Goal: Task Accomplishment & Management: Use online tool/utility

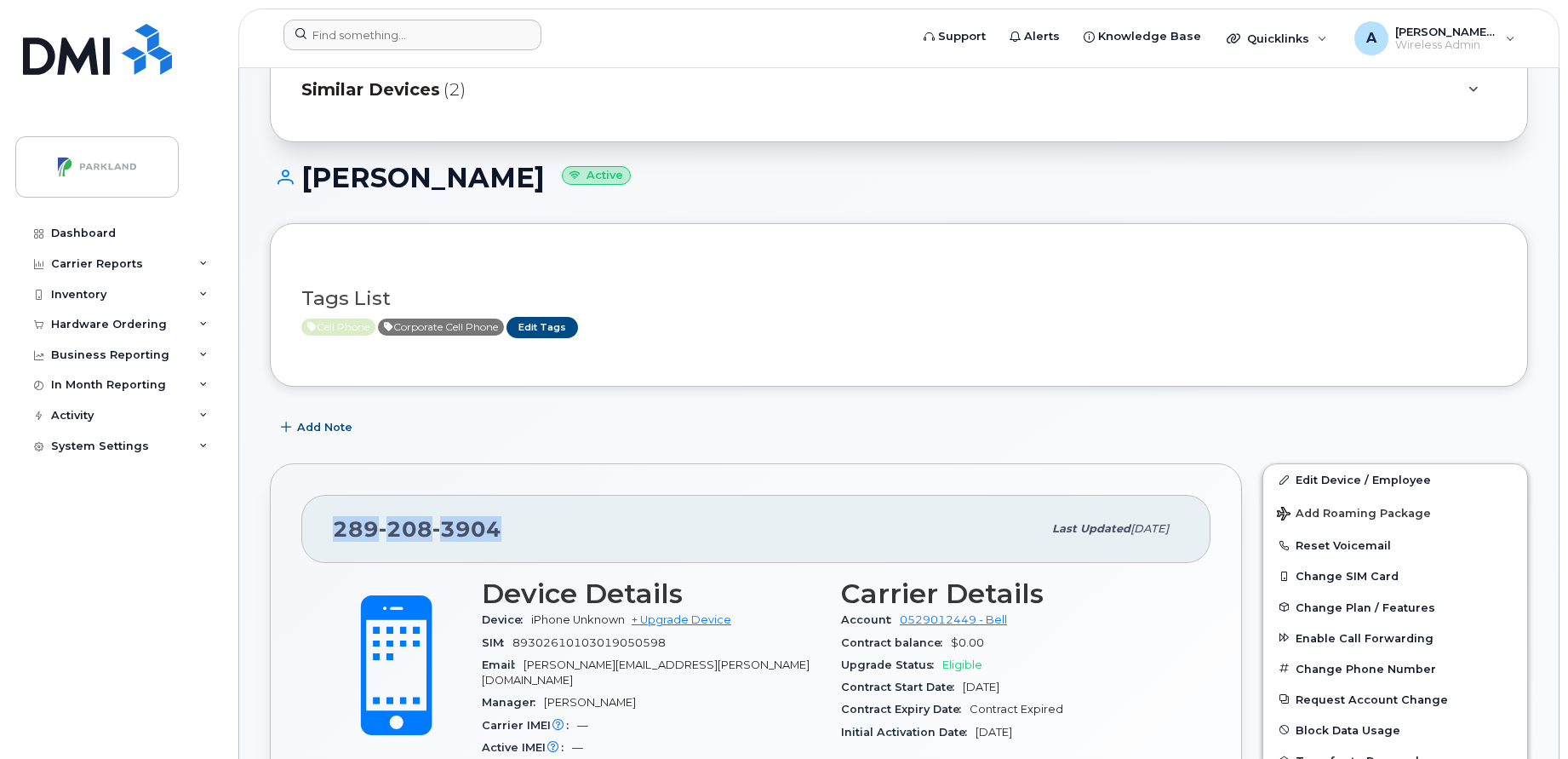
scroll to position [142, 0]
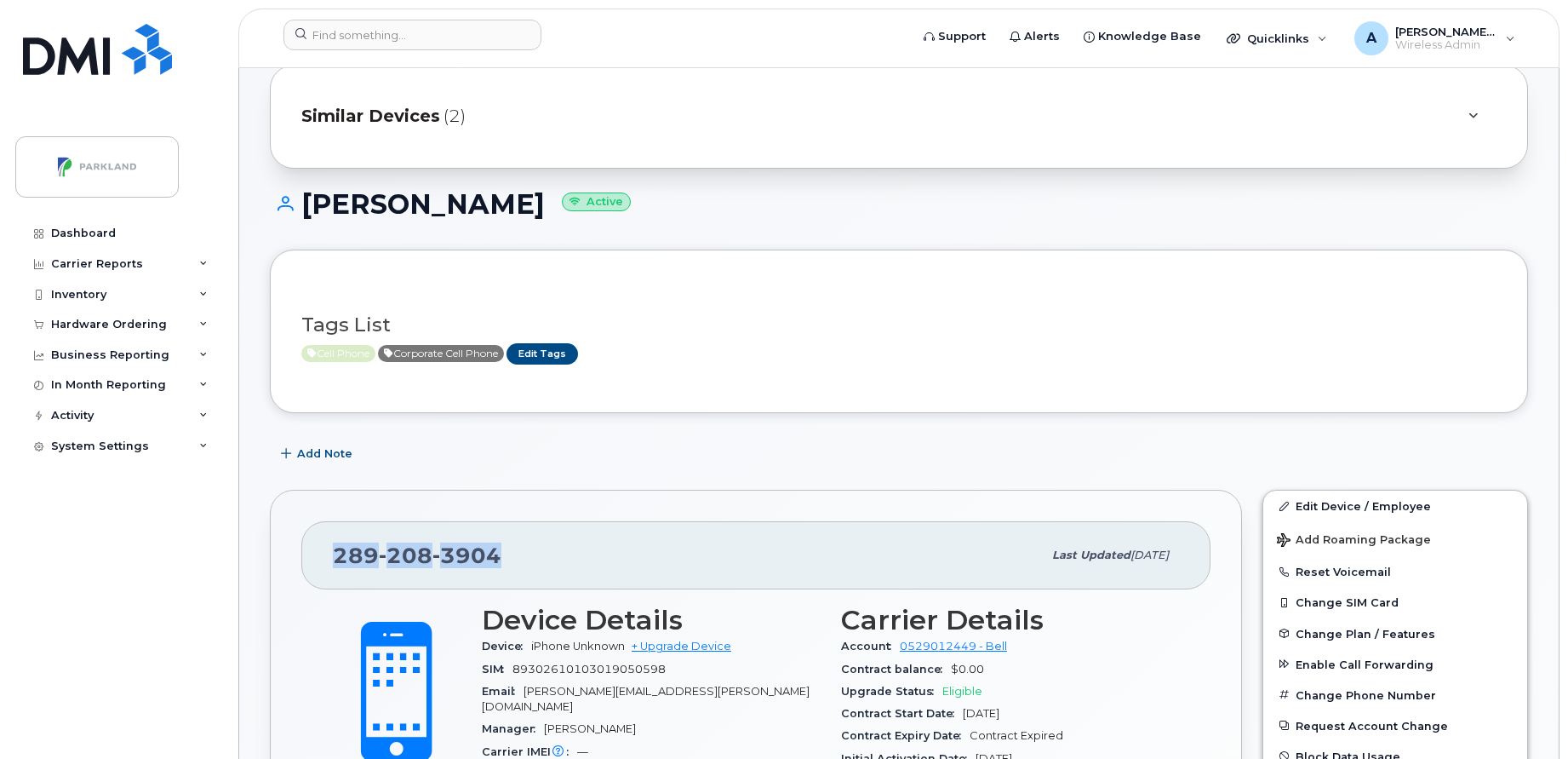
drag, startPoint x: 507, startPoint y: 189, endPoint x: 306, endPoint y: 194, distance: 201.1
click at [306, 194] on h1 "Jennifer Nivins Active" at bounding box center [899, 204] width 1258 height 30
copy h1 "Jennifer Nivins"
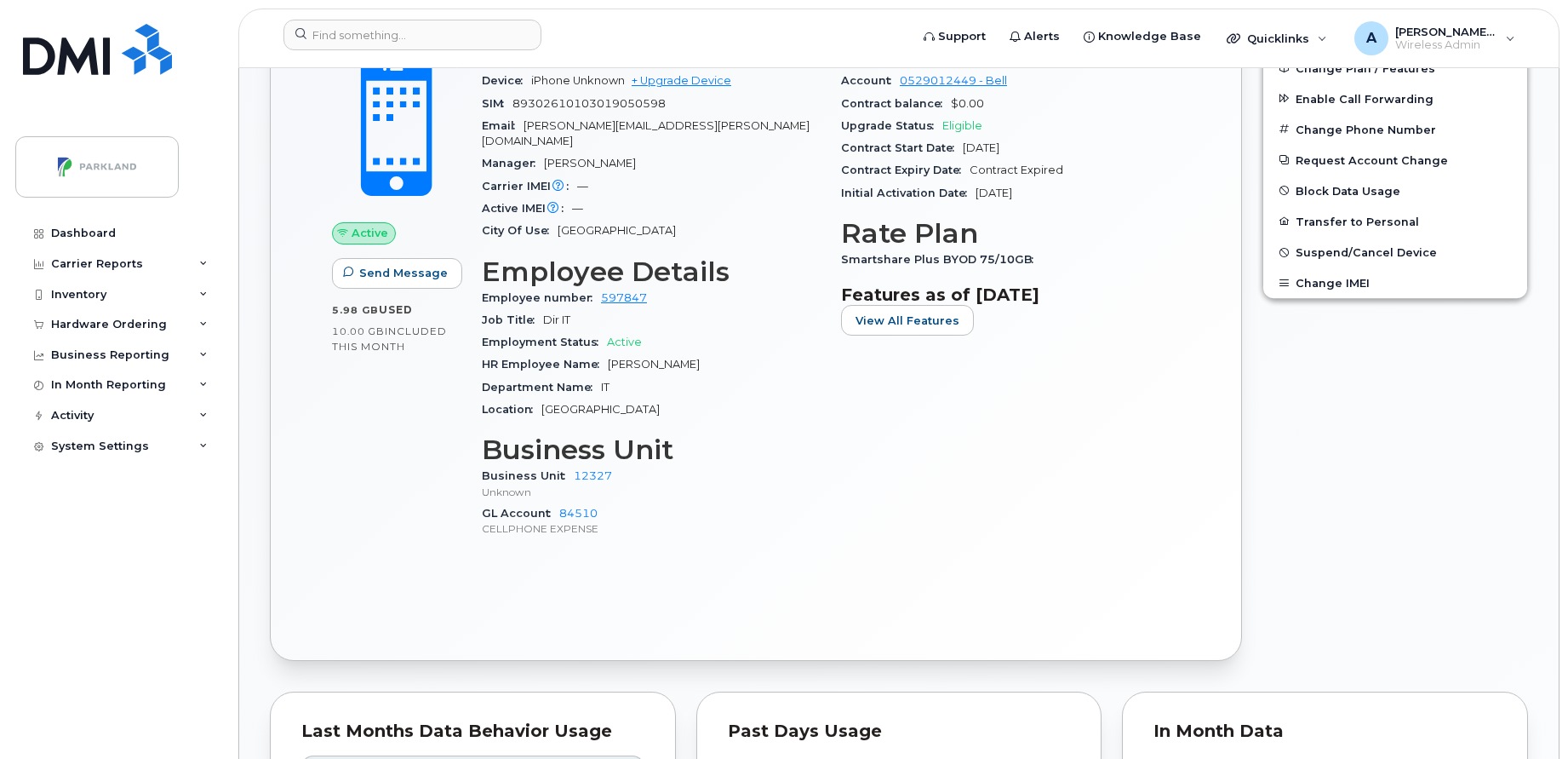
scroll to position [732, 0]
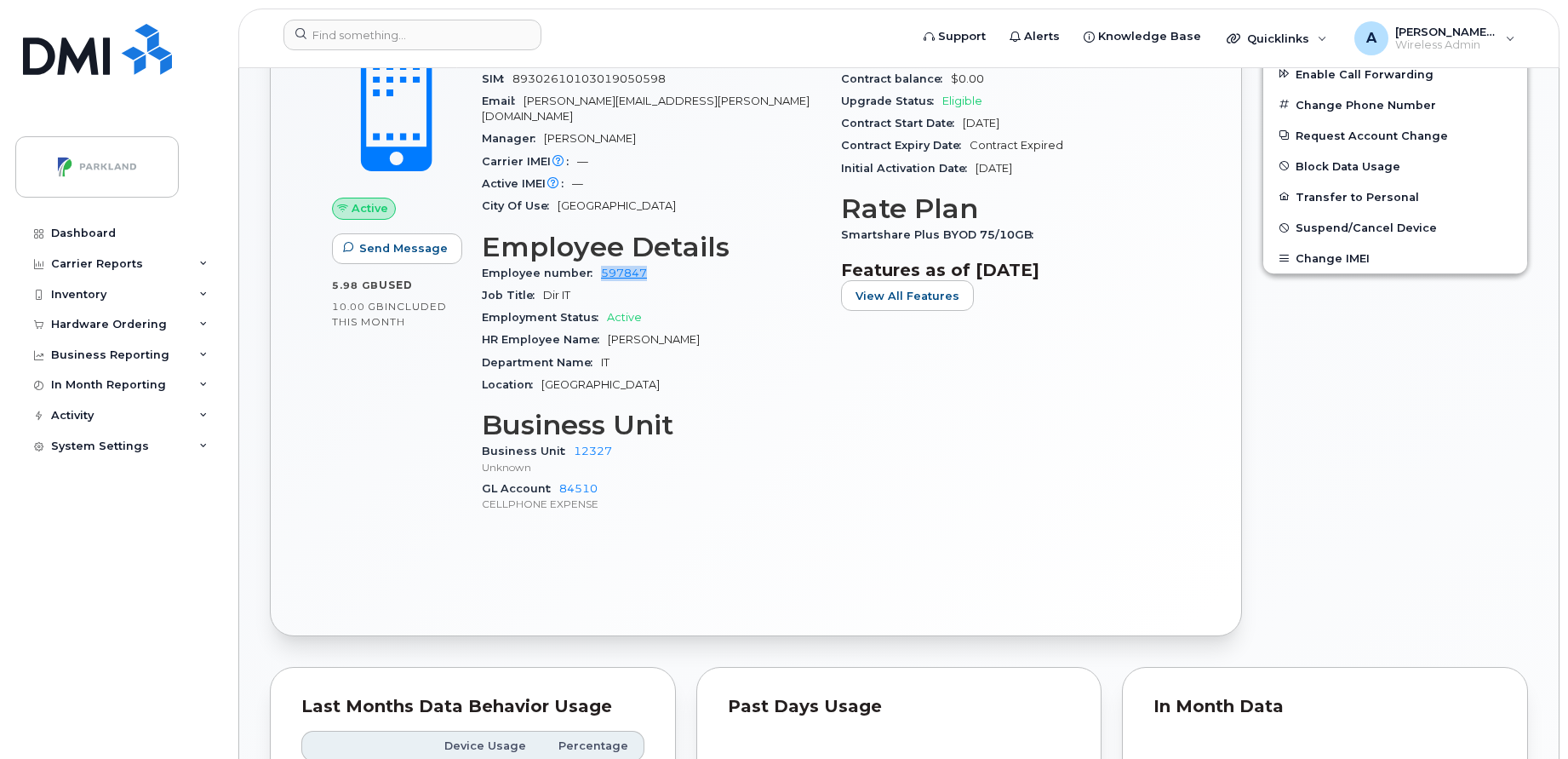
drag, startPoint x: 662, startPoint y: 257, endPoint x: 597, endPoint y: 260, distance: 65.1
click at [597, 262] on div "Employee number 597847" at bounding box center [651, 272] width 338 height 22
copy link "597847"
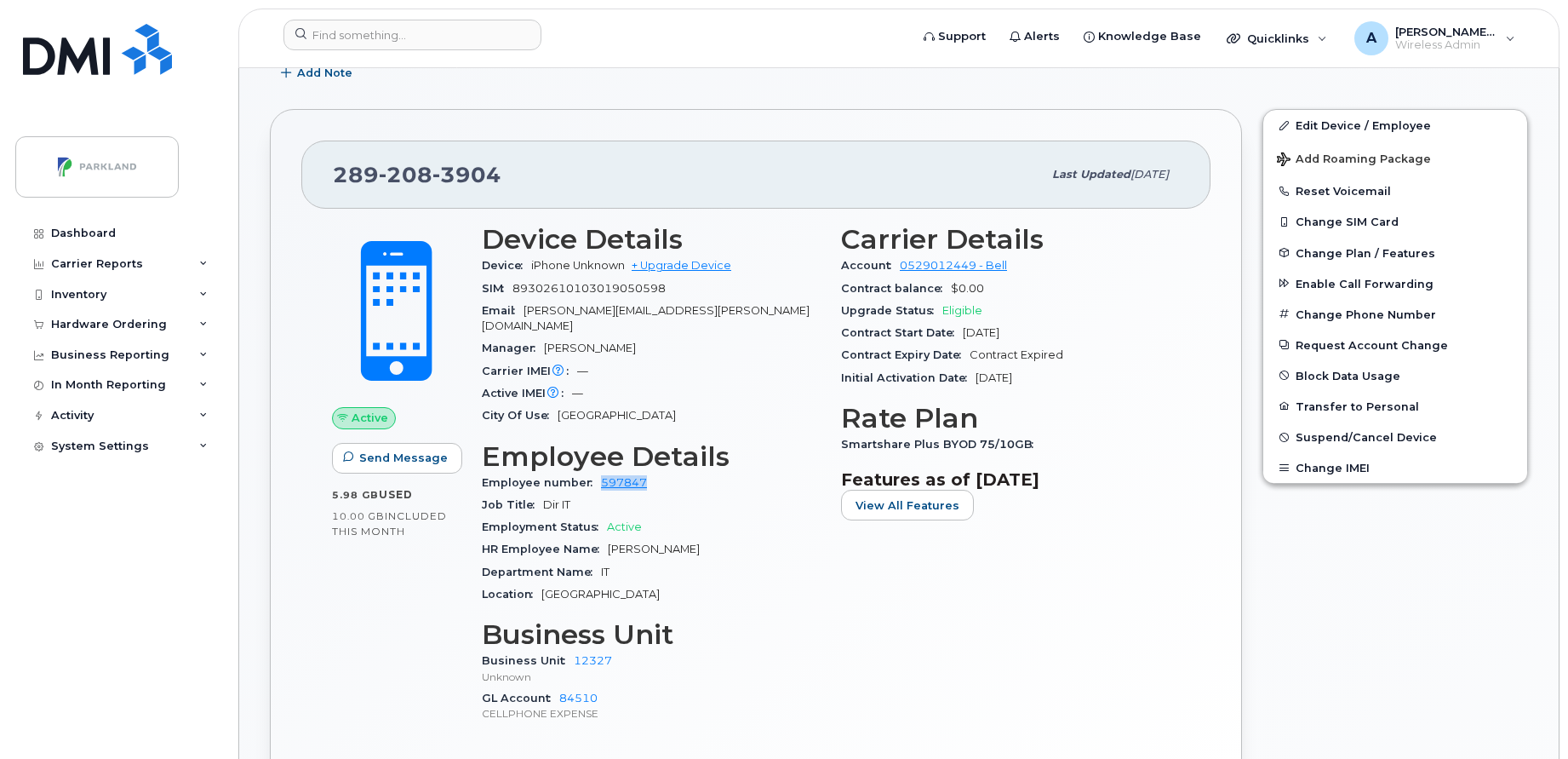
scroll to position [521, 0]
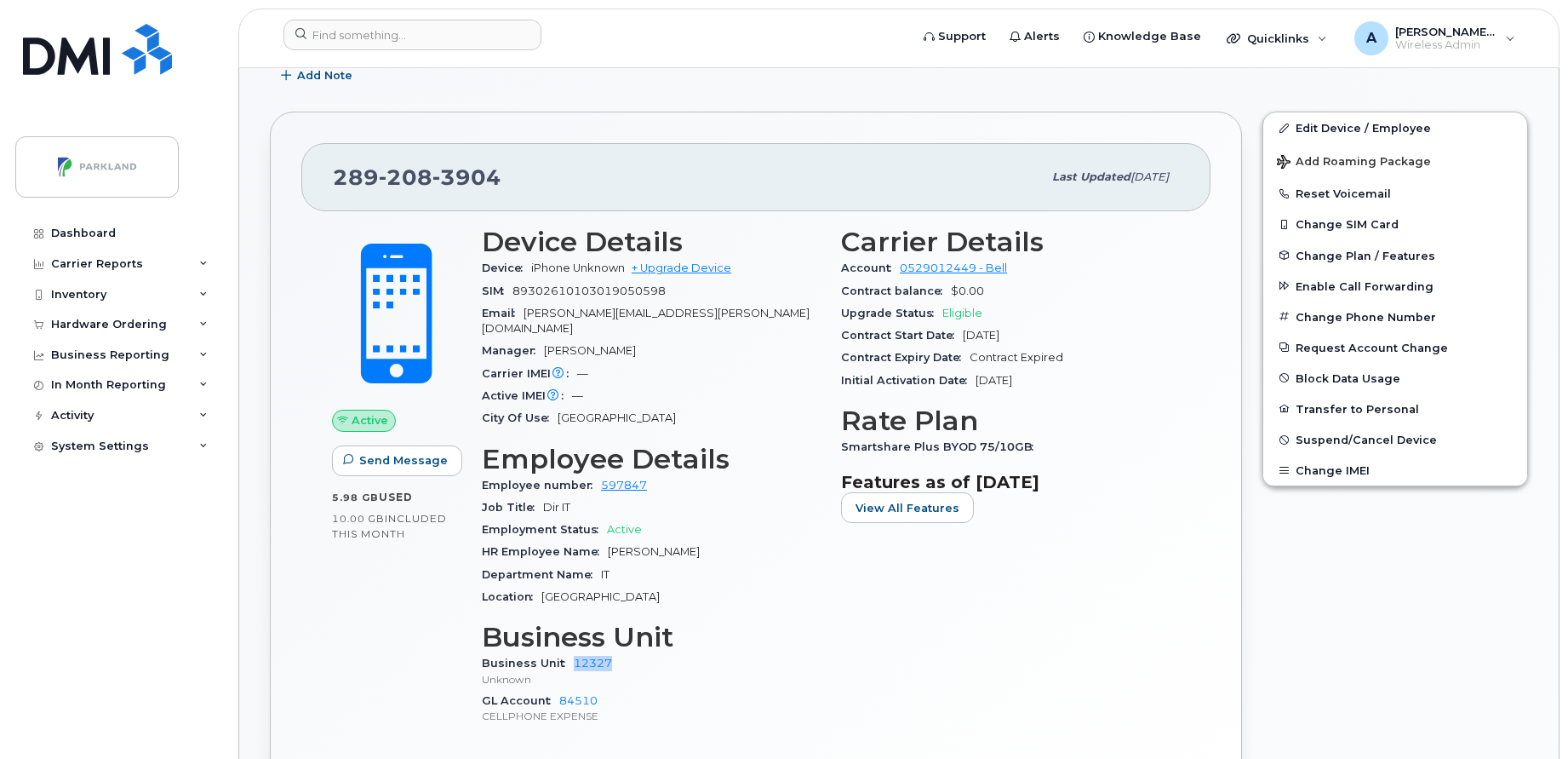
drag, startPoint x: 627, startPoint y: 645, endPoint x: 570, endPoint y: 650, distance: 57.2
click at [570, 652] on div "Business Unit 12327 Unknown" at bounding box center [651, 670] width 338 height 37
copy link "12327"
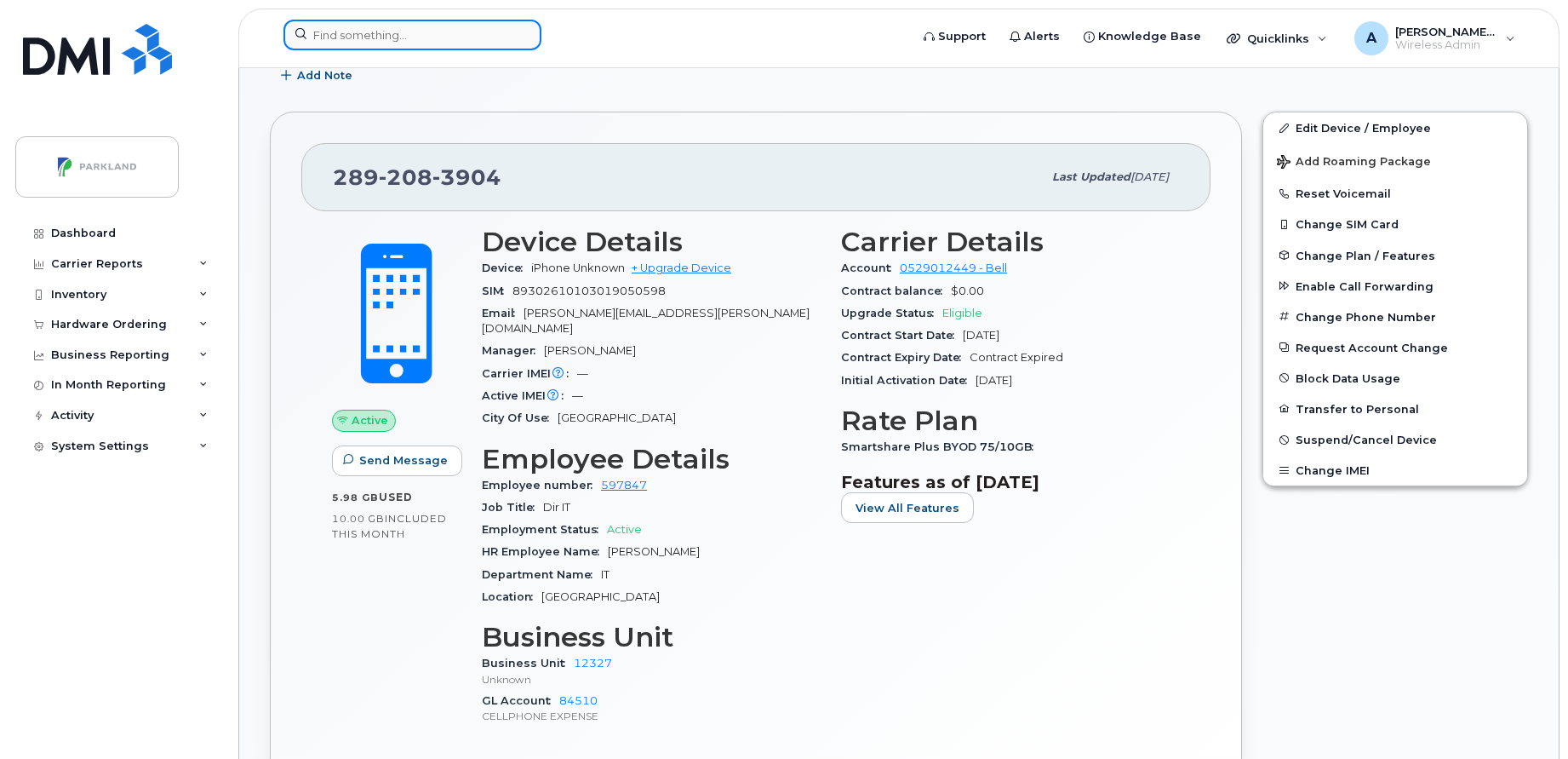
click at [404, 33] on input at bounding box center [412, 35] width 258 height 30
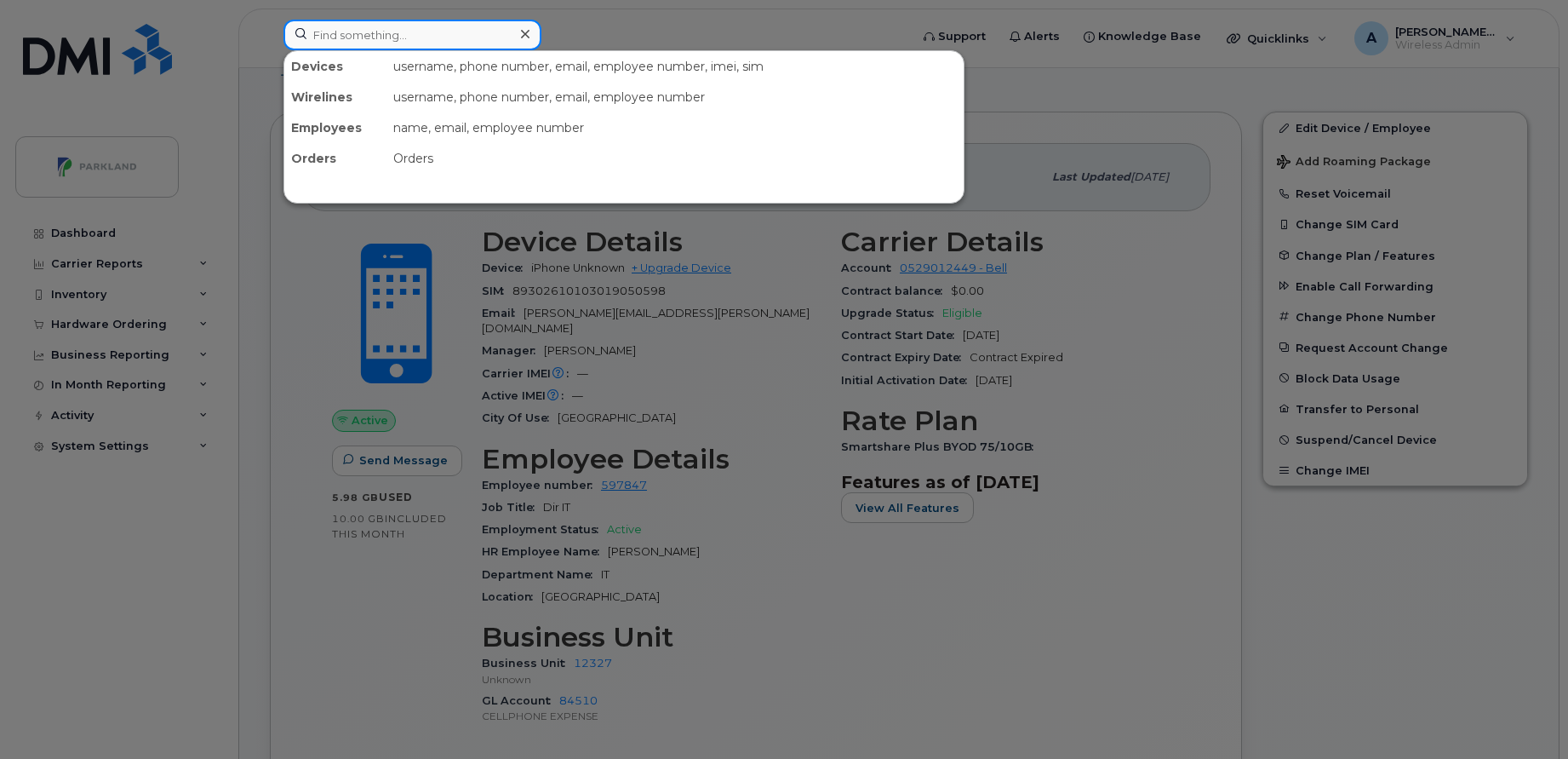
paste input "Tristan Helms"
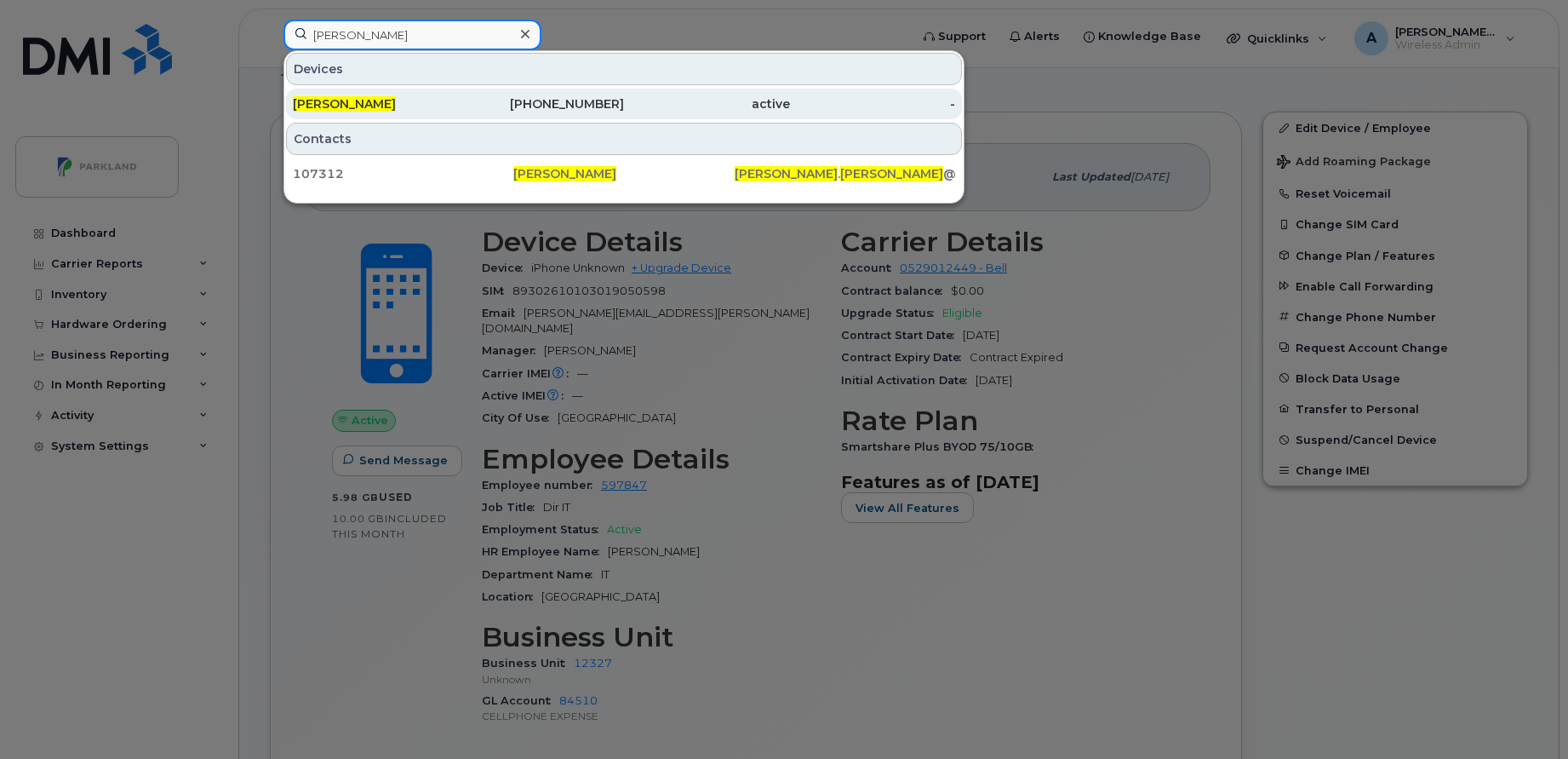
type input "Tristan Helms"
click at [482, 107] on div "604-356-5977" at bounding box center [541, 104] width 166 height 17
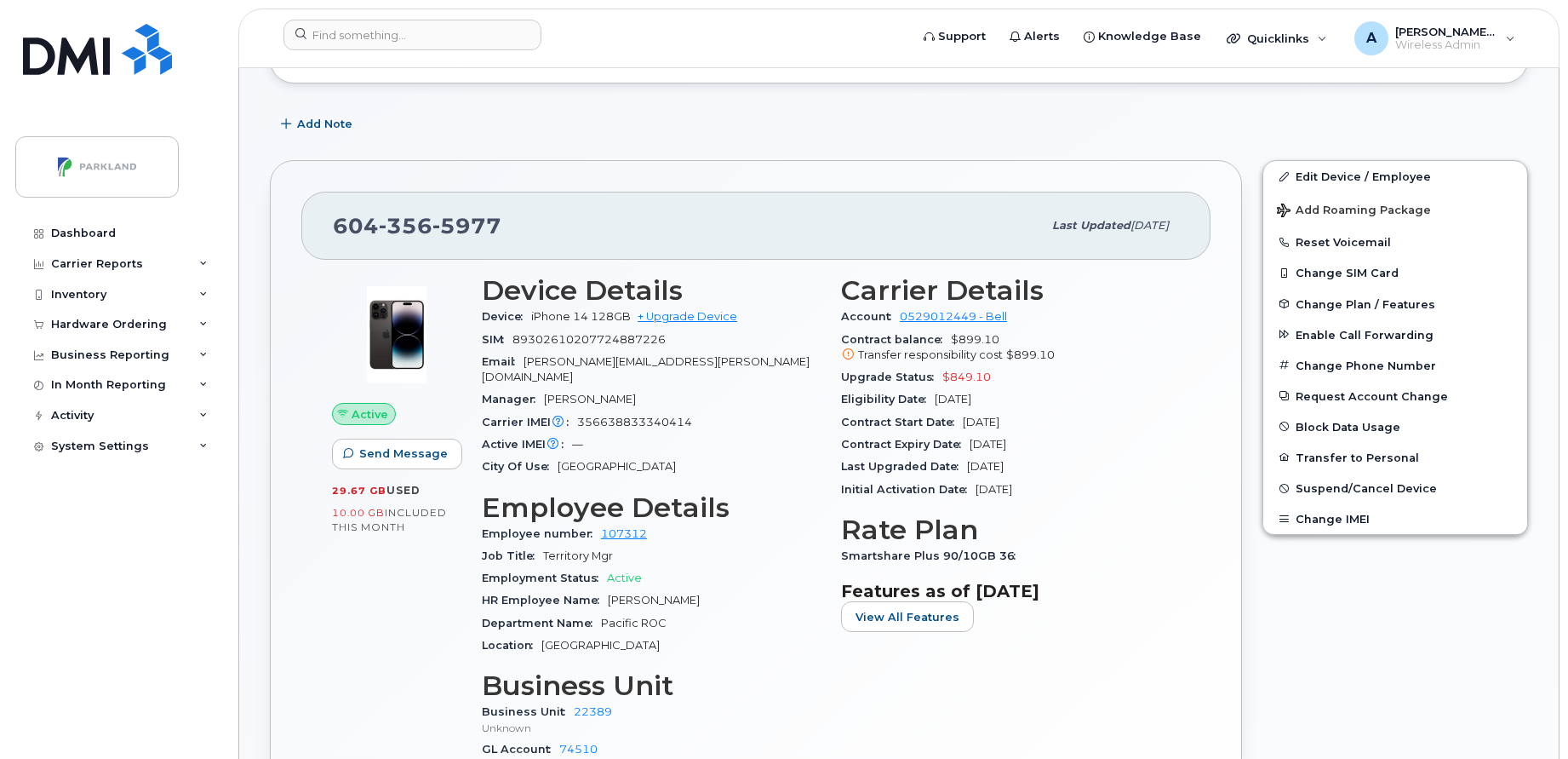
scroll to position [329, 0]
click at [1379, 292] on button "Change Plan / Features" at bounding box center [1395, 302] width 264 height 30
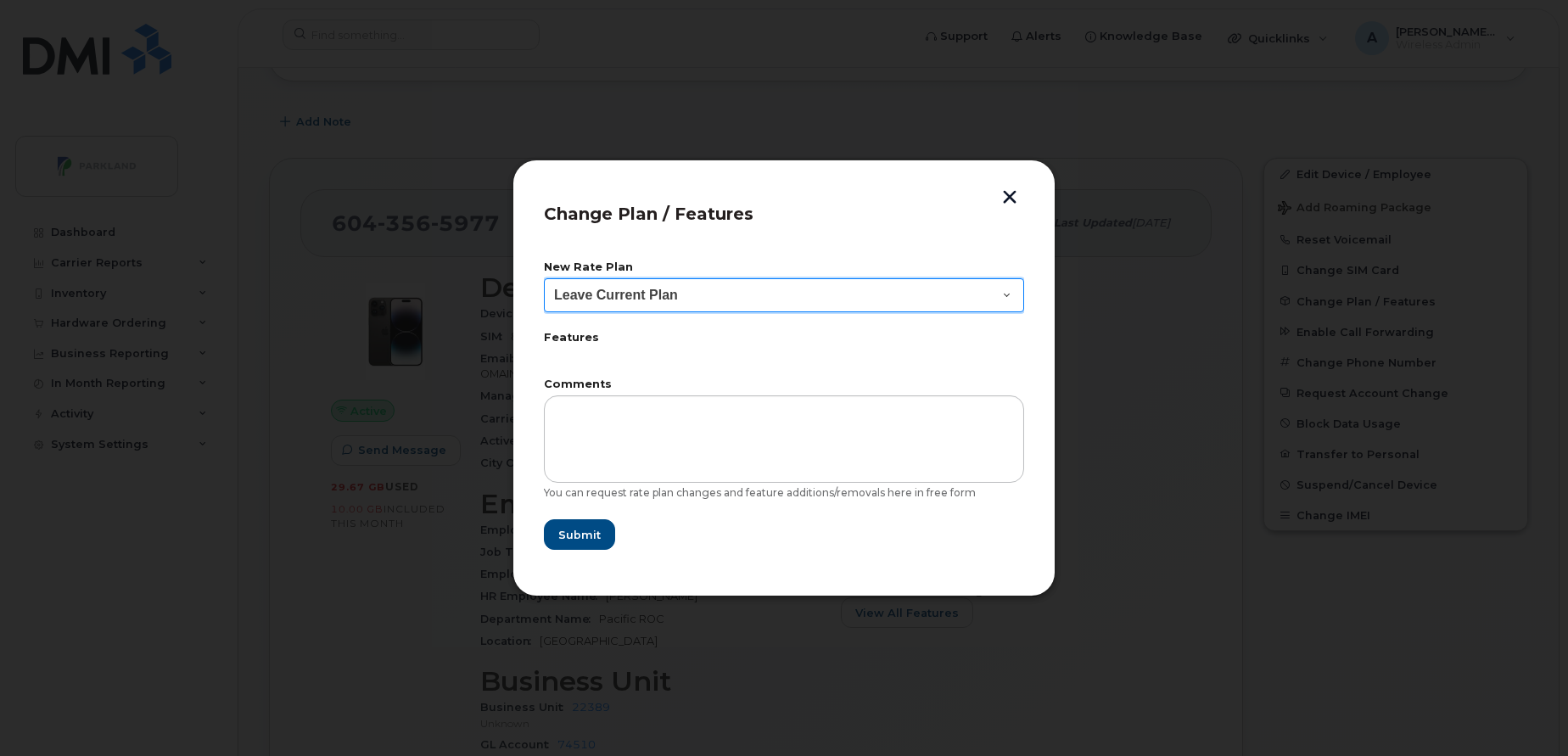
click at [951, 299] on select "Leave Current Plan BYOD Corp SmartShare 50 BYOD Corp Smartshare 25 Corp SmartSh…" at bounding box center [784, 295] width 480 height 34
click at [1010, 202] on button "button" at bounding box center [1009, 199] width 25 height 18
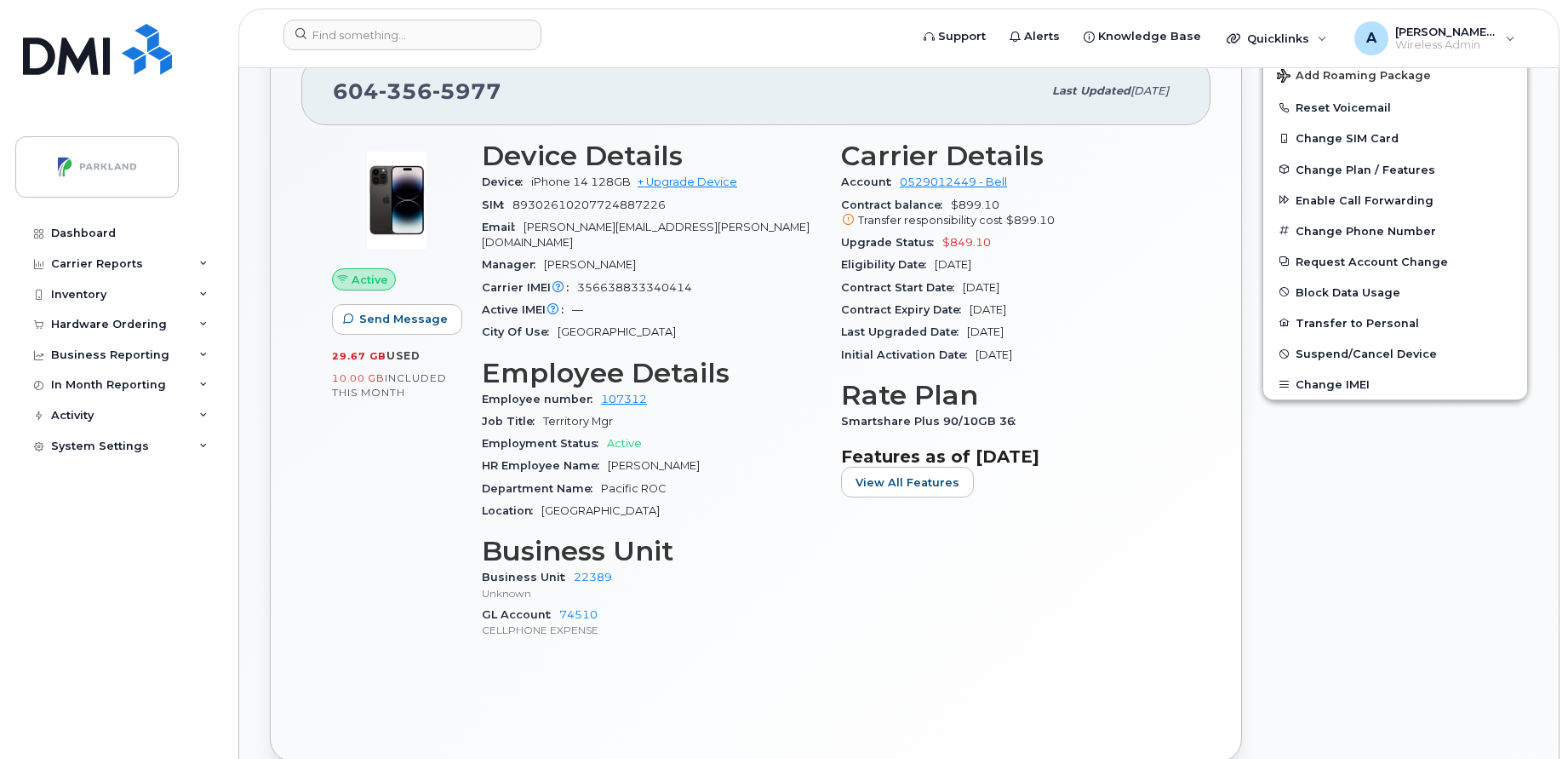
scroll to position [464, 0]
click at [936, 480] on span "View All Features" at bounding box center [907, 480] width 104 height 17
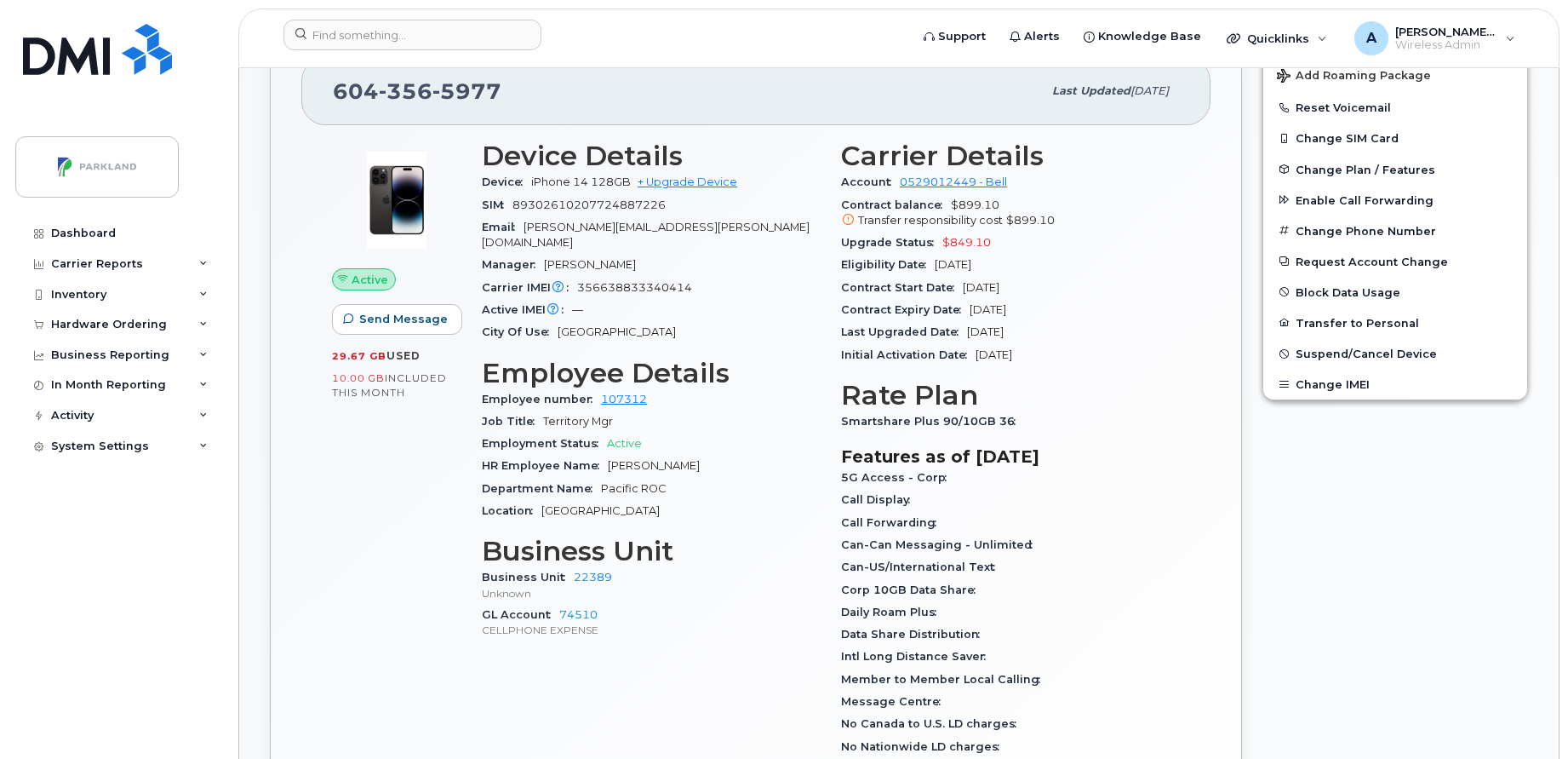
scroll to position [460, 0]
click at [1342, 173] on span "Change Plan / Features" at bounding box center [1365, 171] width 139 height 13
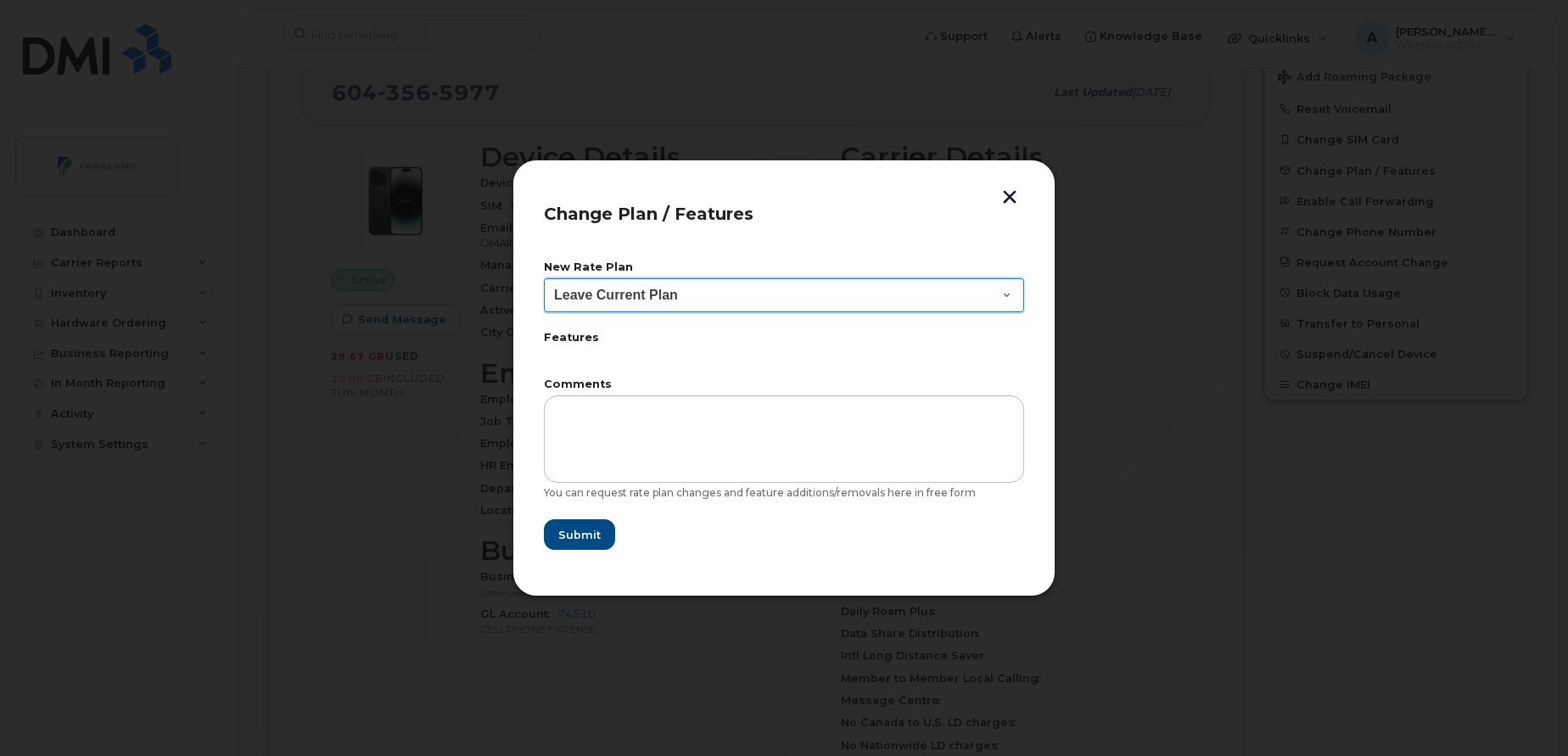
click at [914, 294] on select "Leave Current Plan BYOD Corp SmartShare 50 BYOD Corp Smartshare 25 Corp SmartSh…" at bounding box center [784, 295] width 480 height 34
click at [1010, 204] on button "button" at bounding box center [1009, 199] width 25 height 18
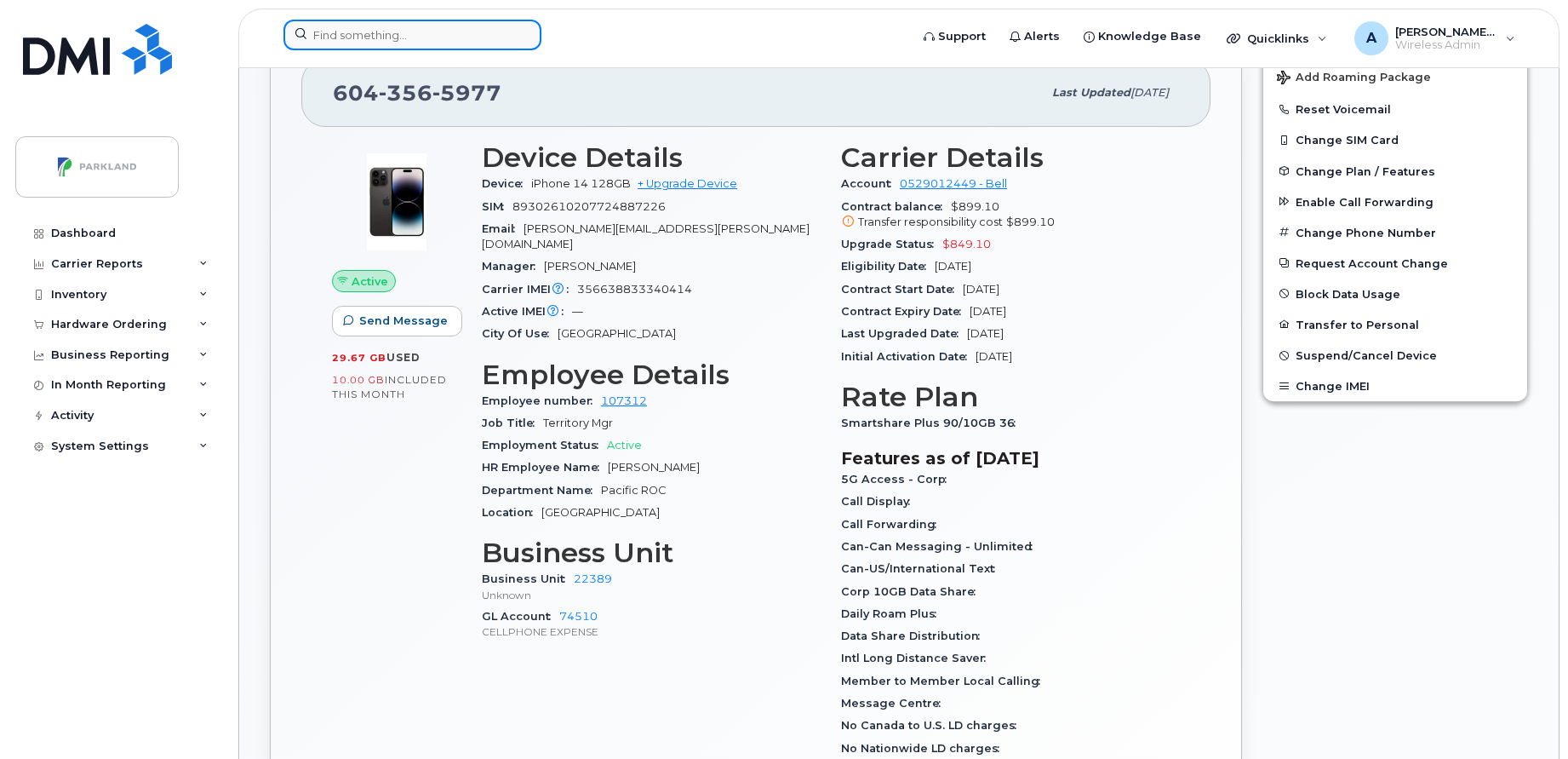
click at [460, 29] on input at bounding box center [412, 35] width 258 height 30
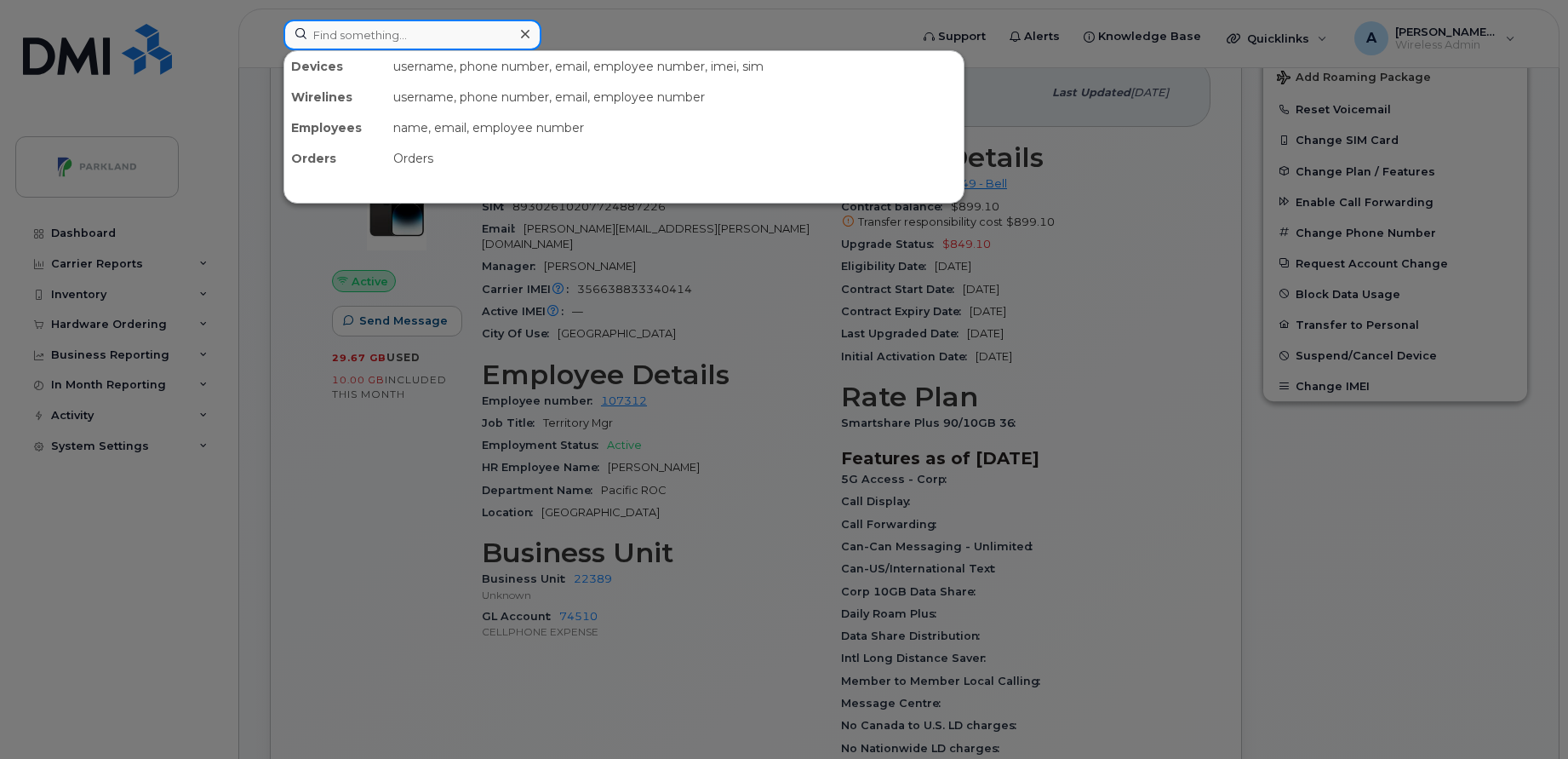
paste input "Zeeshan Amin"
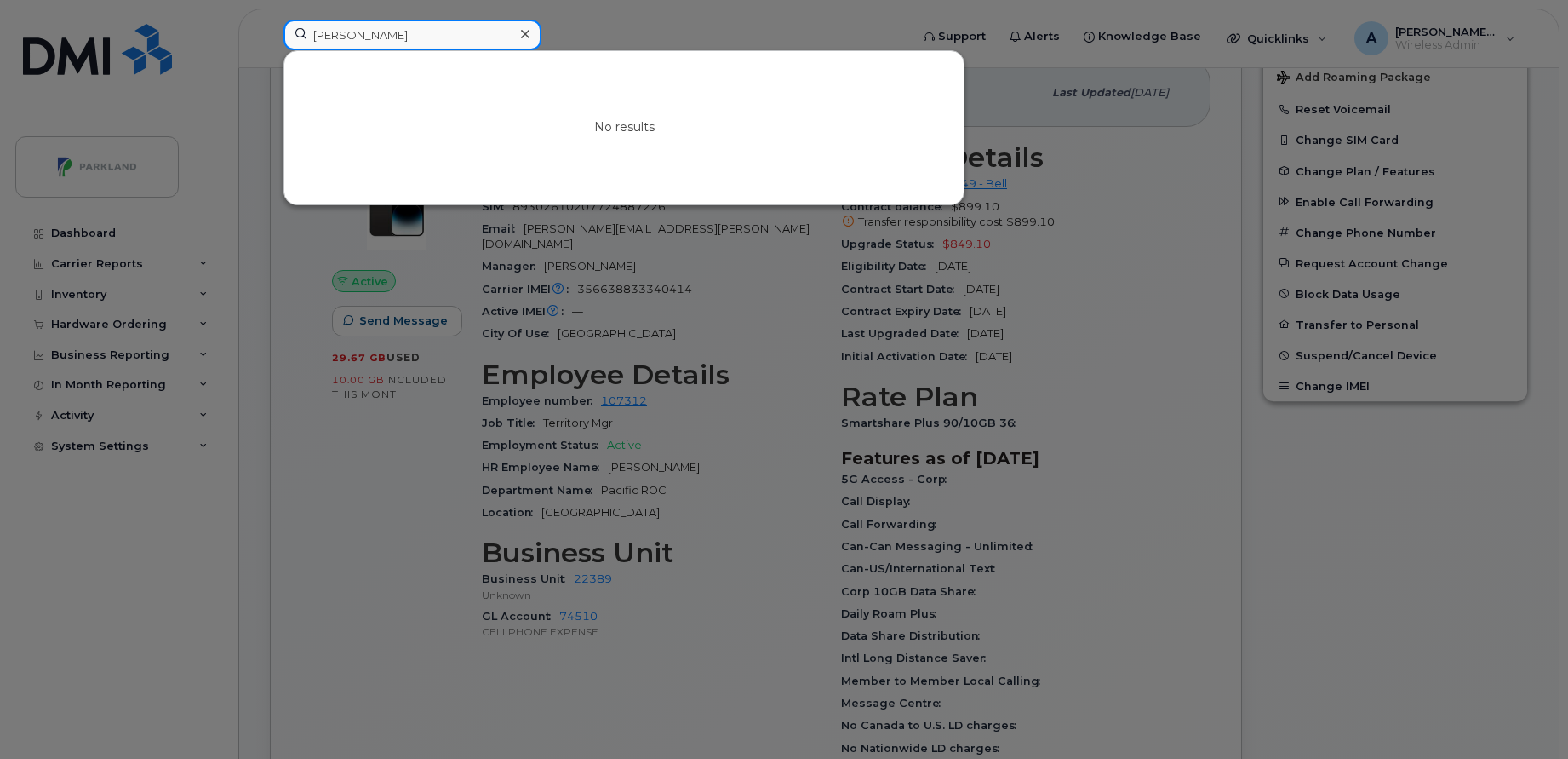
paste input "Tushar Prabhat Prasad"
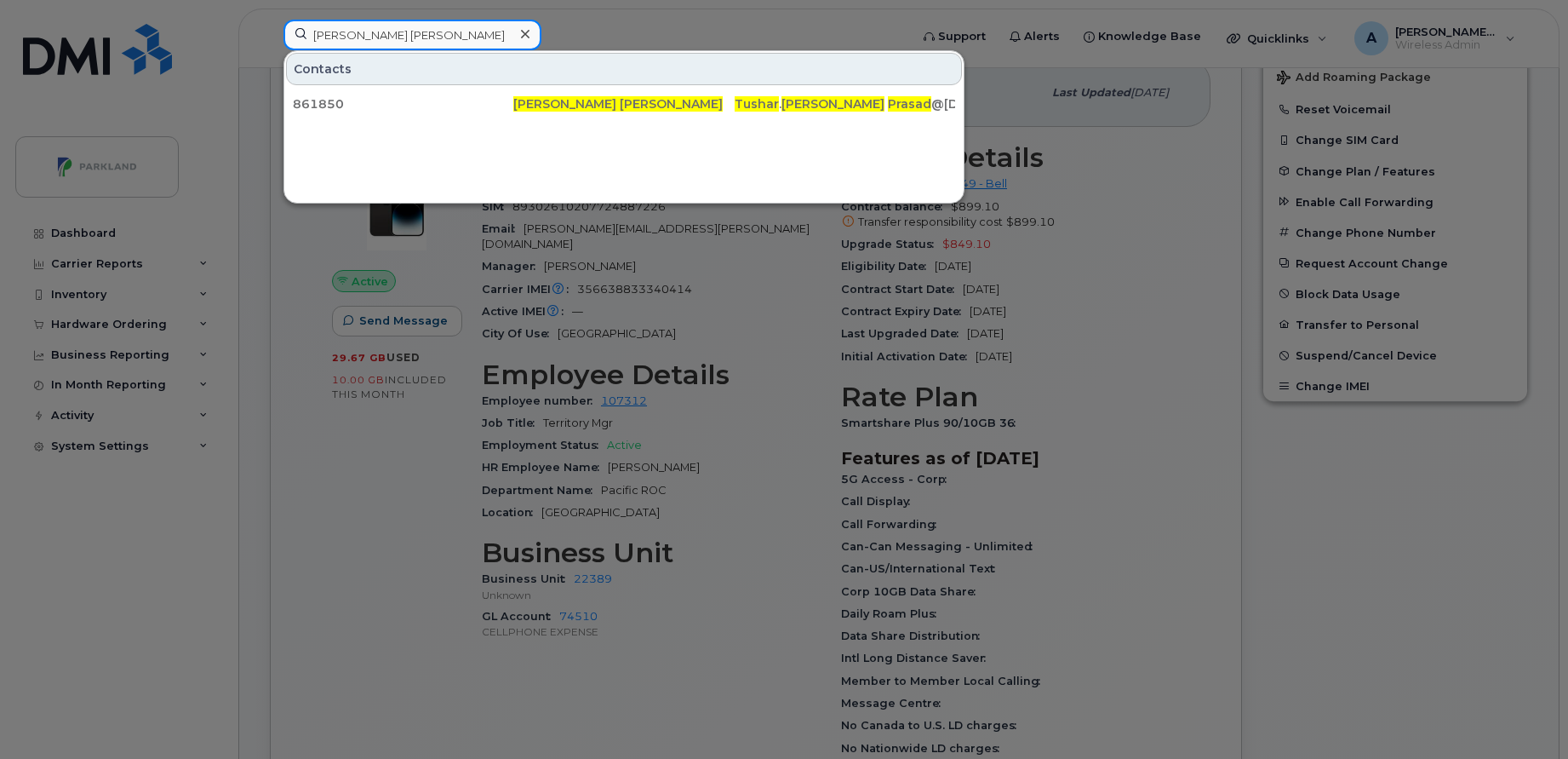
paste input "Rada Chalfin"
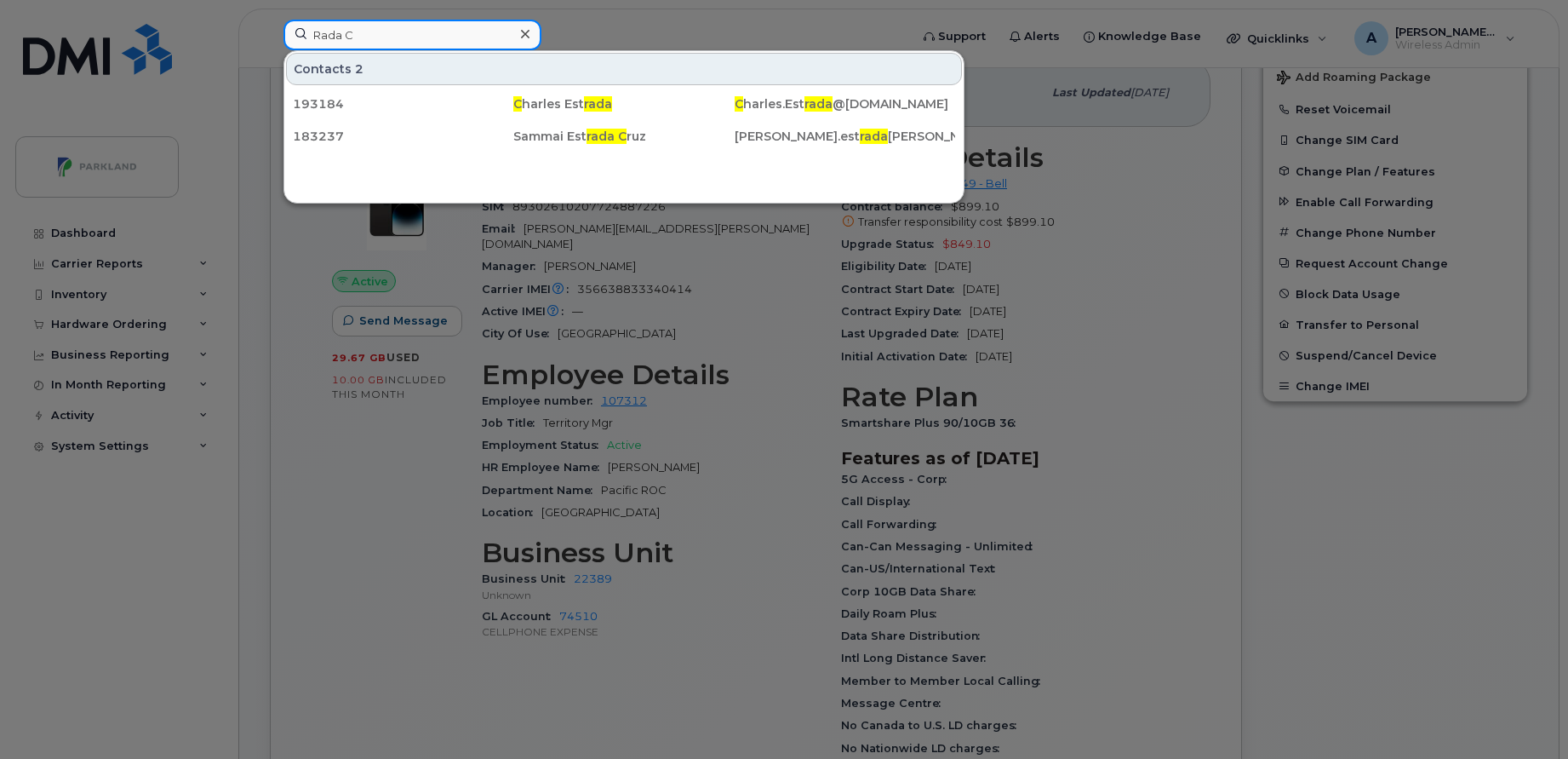
paste input "Leah Frampton-Barnes"
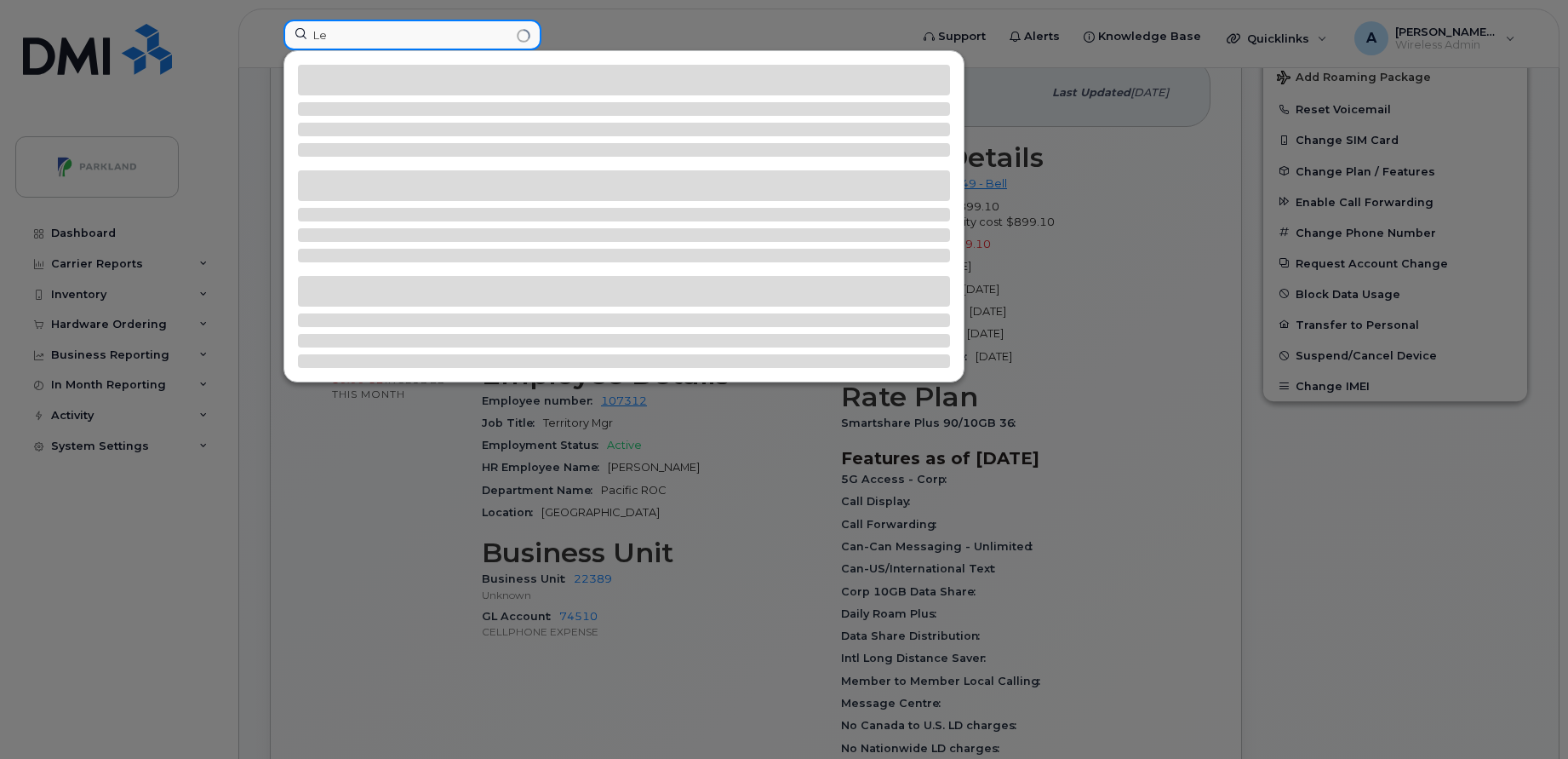
type input "L"
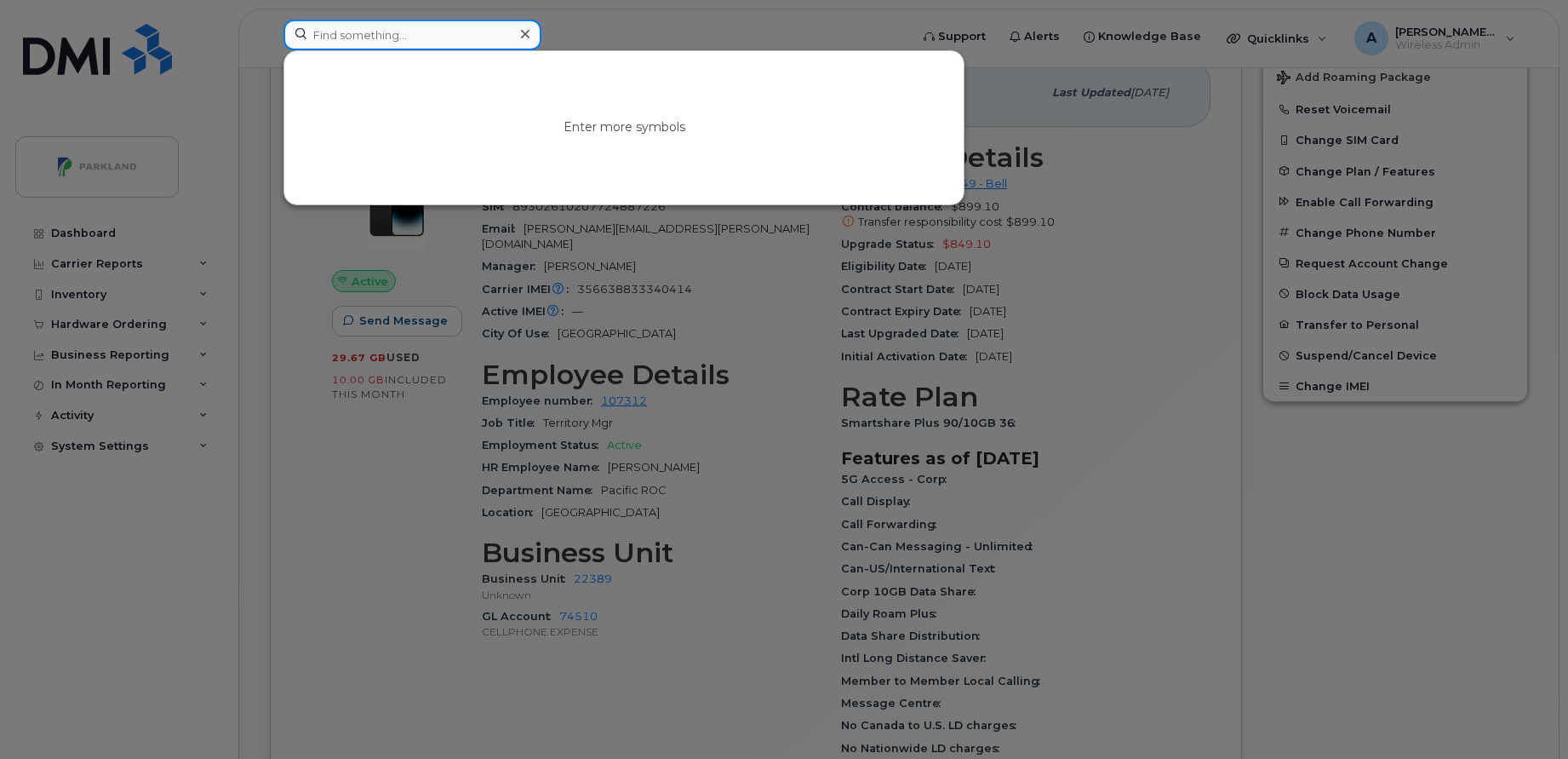
paste input "Guy Webster"
click at [448, 37] on input "Guy Webster" at bounding box center [412, 35] width 258 height 30
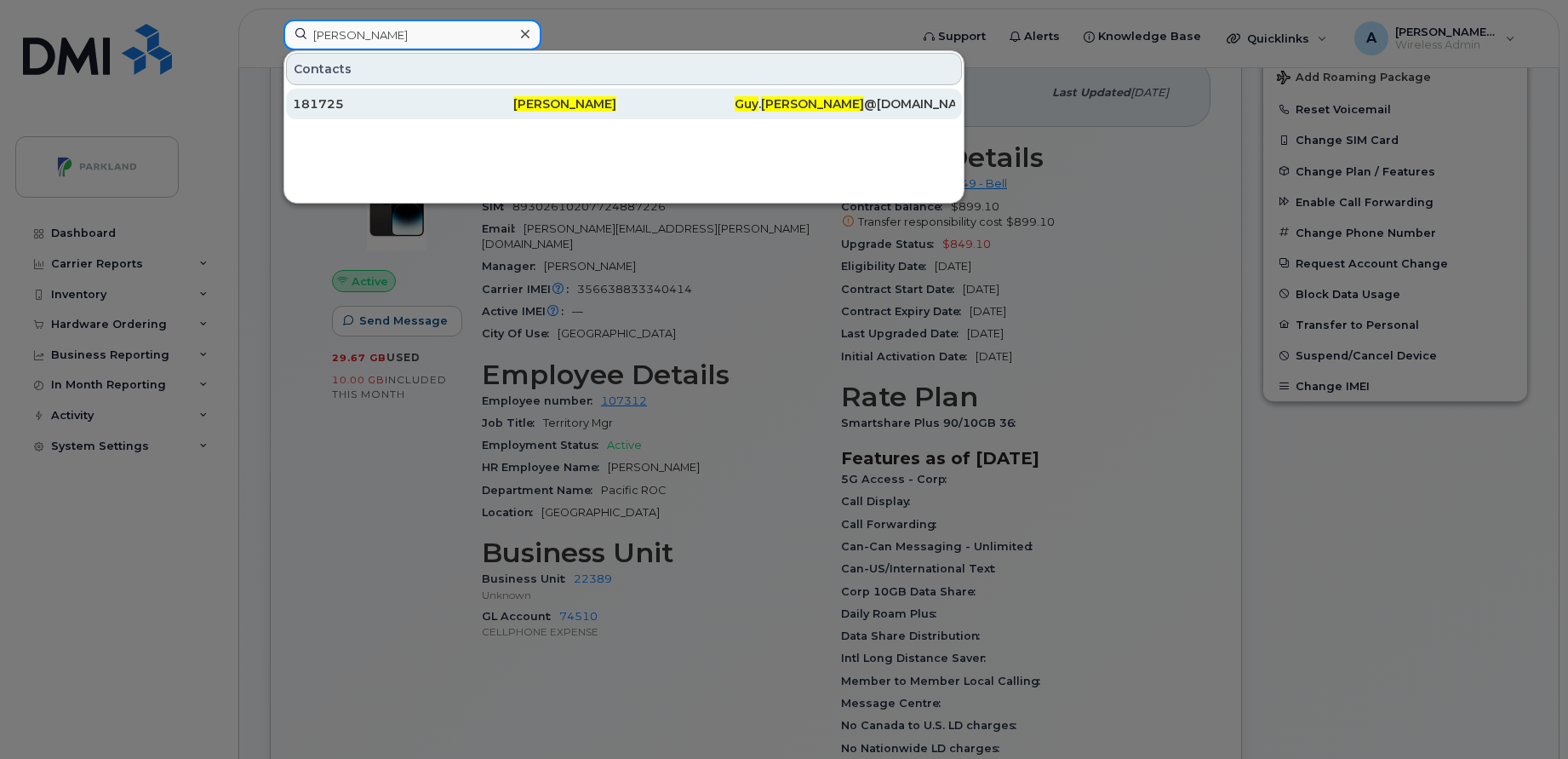
type input "Guy Webster"
click at [442, 100] on div "181725" at bounding box center [403, 104] width 220 height 17
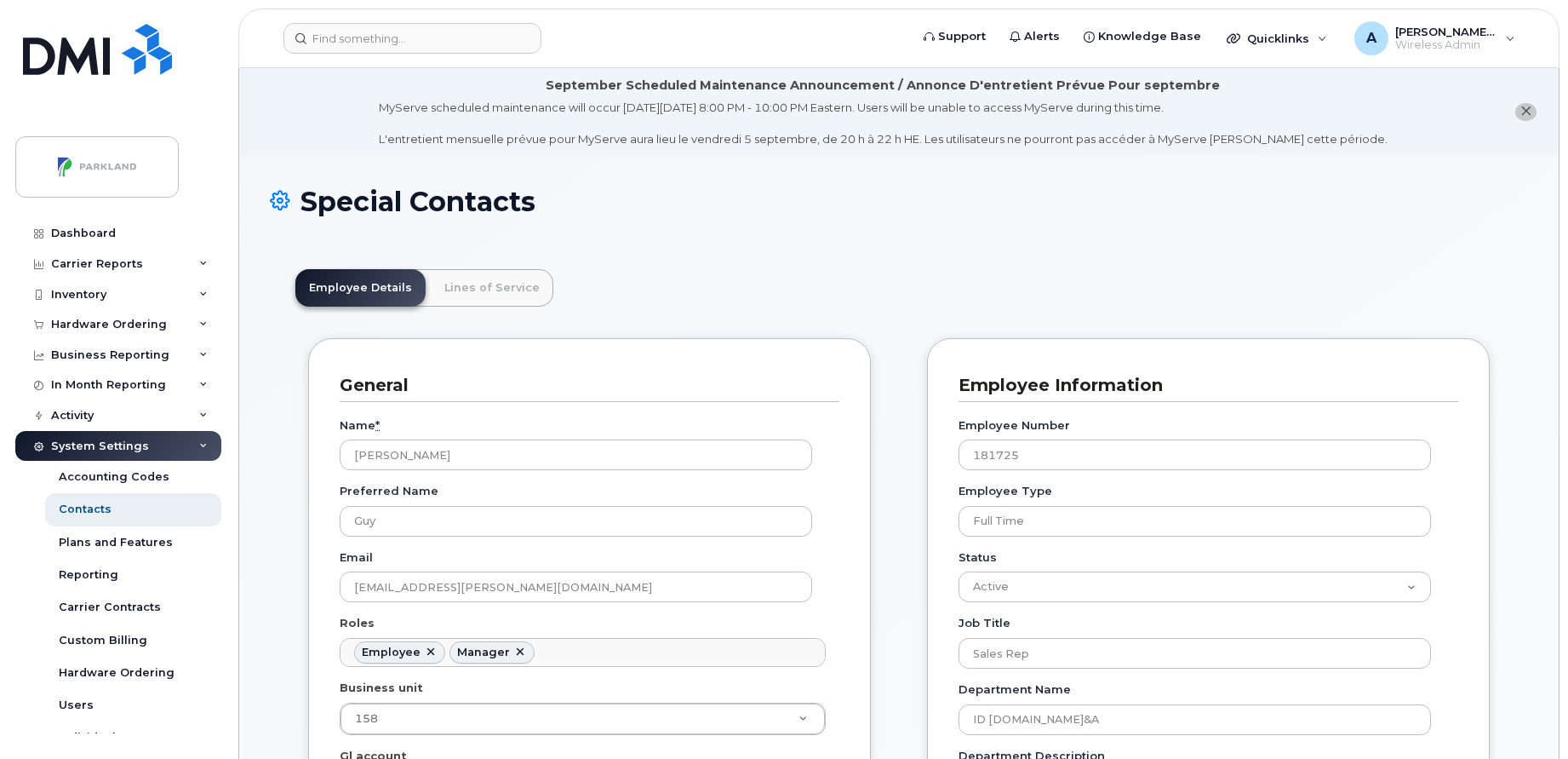
scroll to position [50, 0]
click at [124, 296] on div "Inventory" at bounding box center [118, 294] width 206 height 30
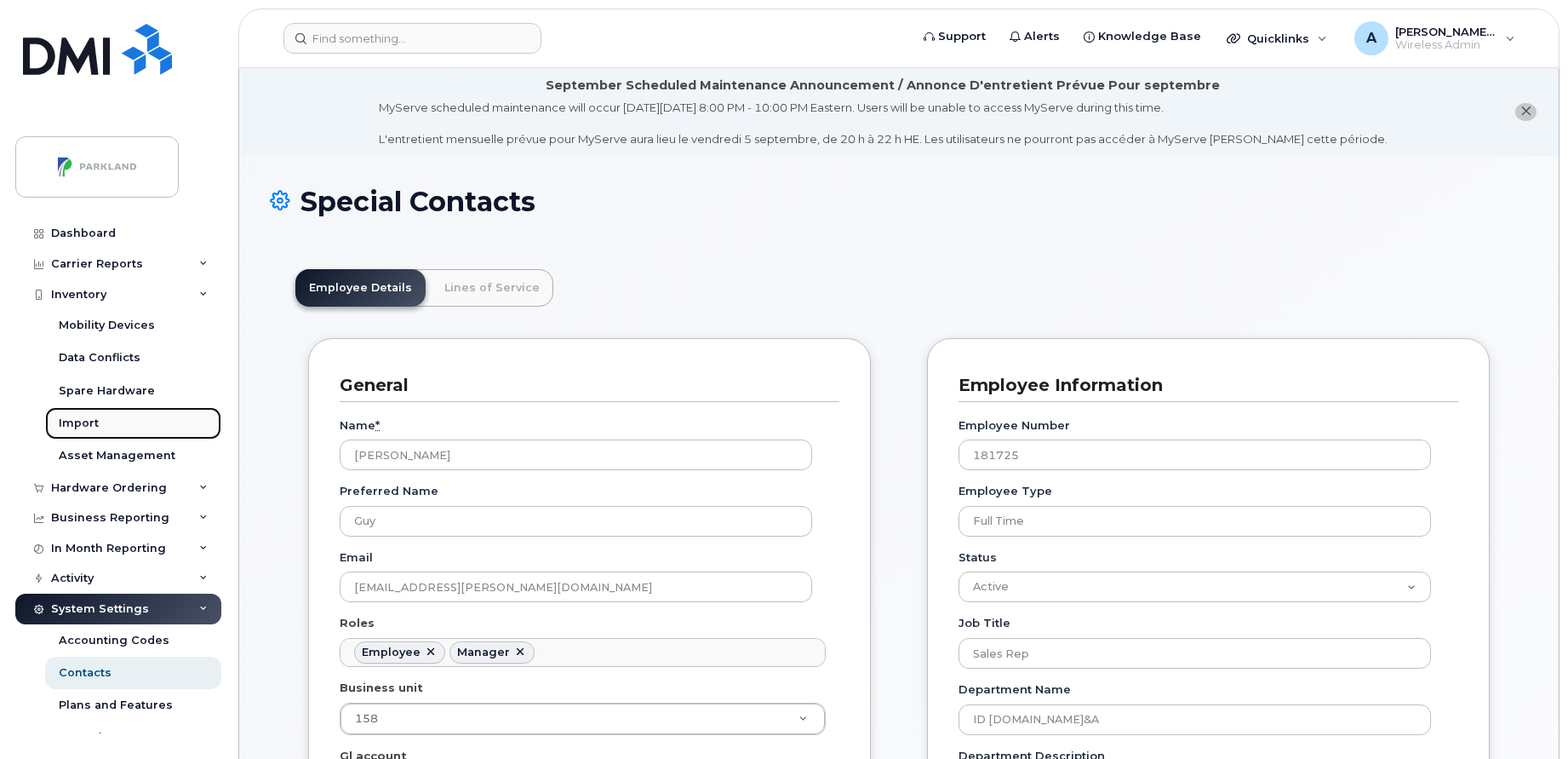
click at [111, 430] on link "Import" at bounding box center [133, 423] width 177 height 32
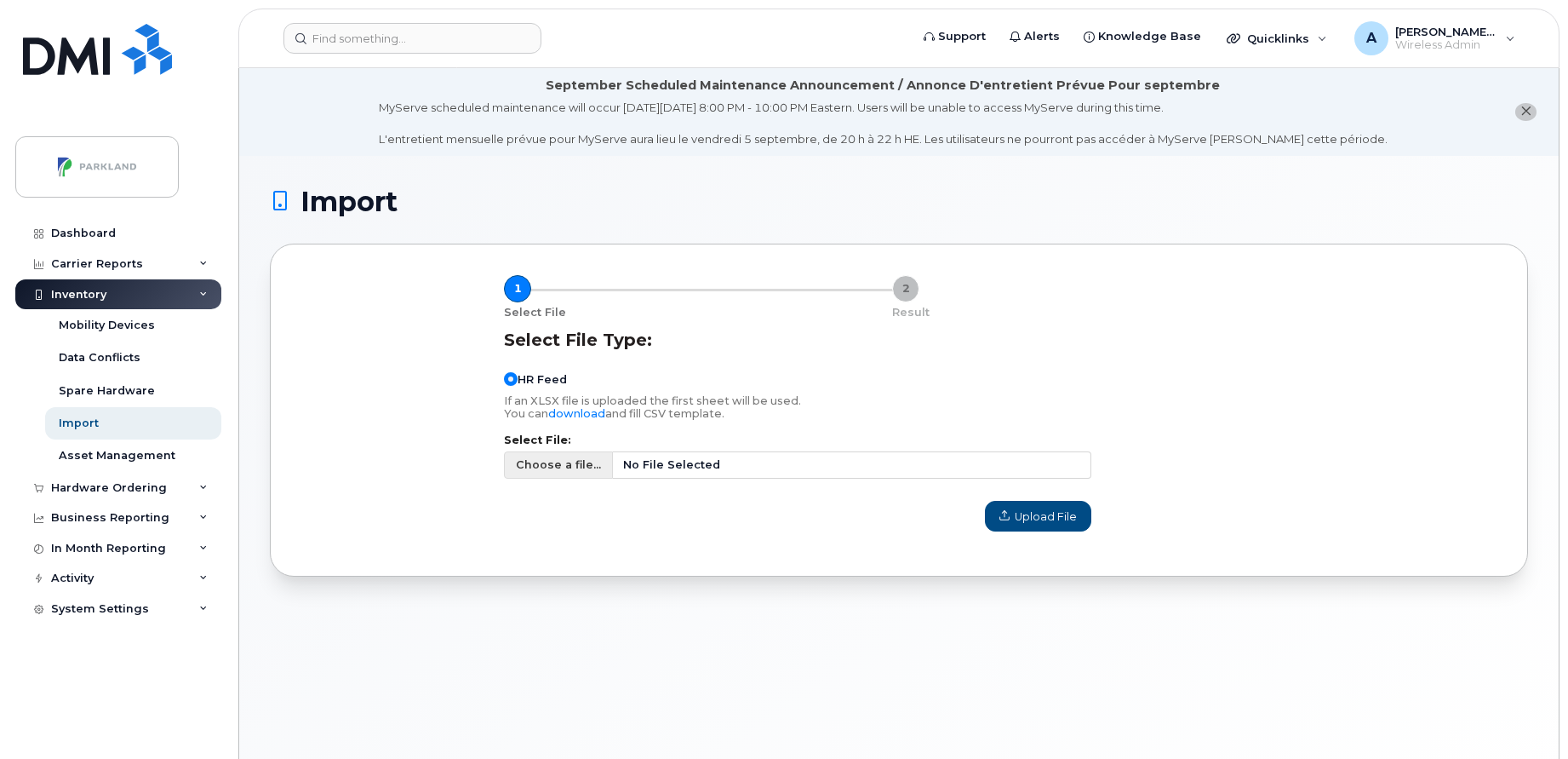
click at [556, 464] on span "Choose a file..." at bounding box center [559, 464] width 85 height 17
click at [556, 464] on input "Choose a file... No File Selected" at bounding box center [797, 465] width 587 height 27
type input "C:\fakepath\Simplex Mobility - Active Employees (3).csv"
click at [1038, 513] on span "Upload File" at bounding box center [1038, 516] width 77 height 17
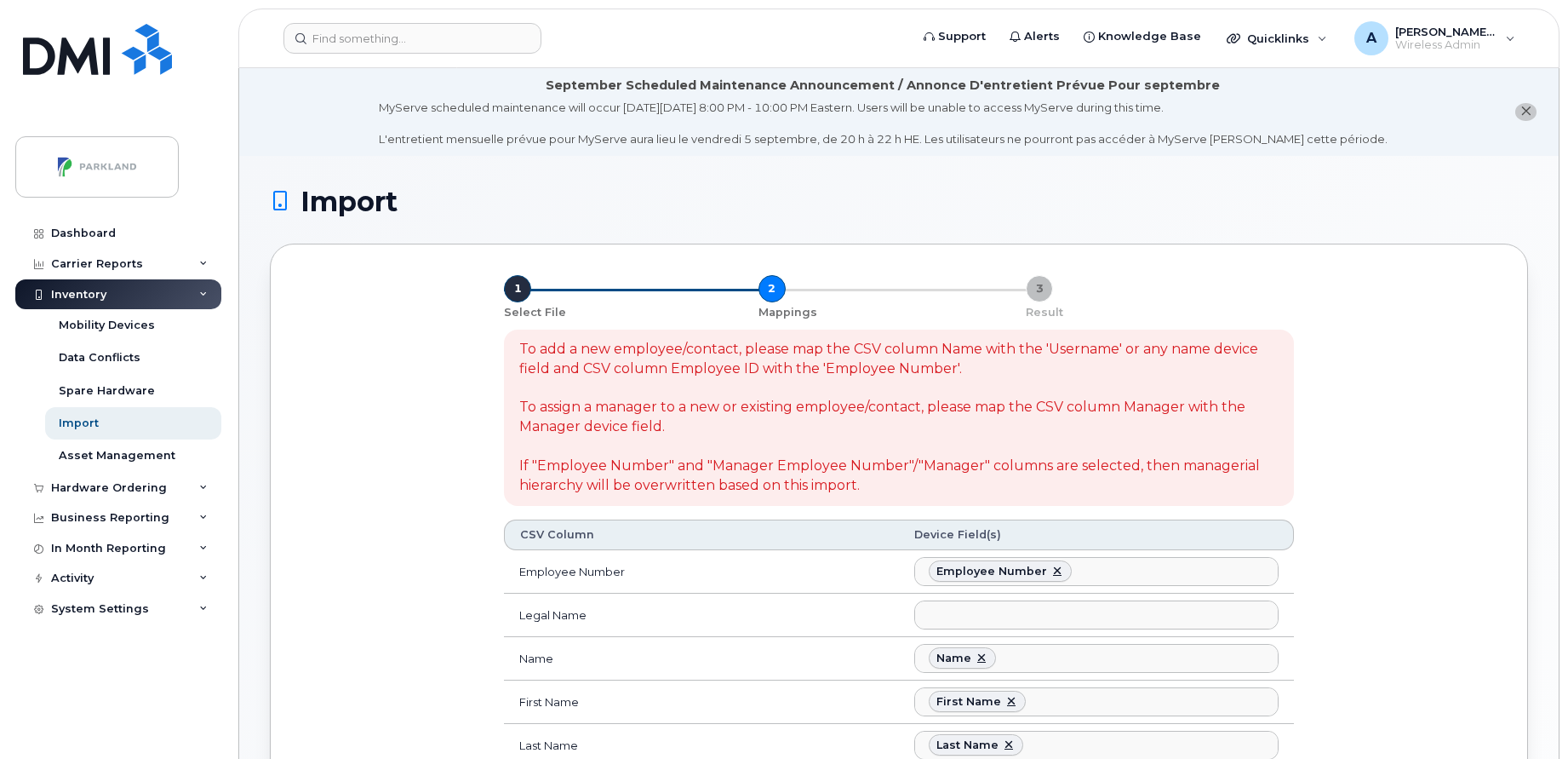
select select
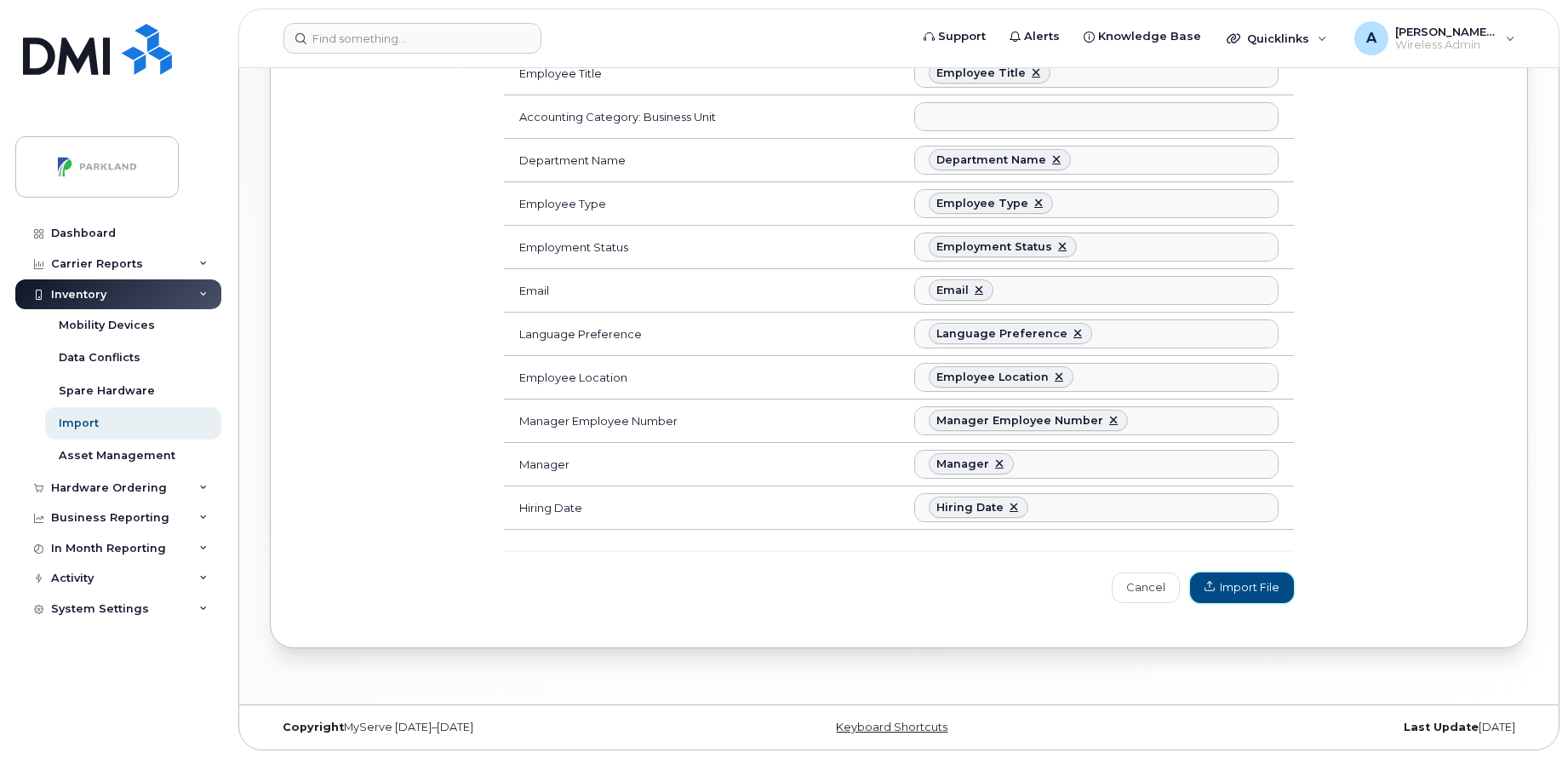
click at [1248, 598] on button "Import File" at bounding box center [1242, 587] width 104 height 30
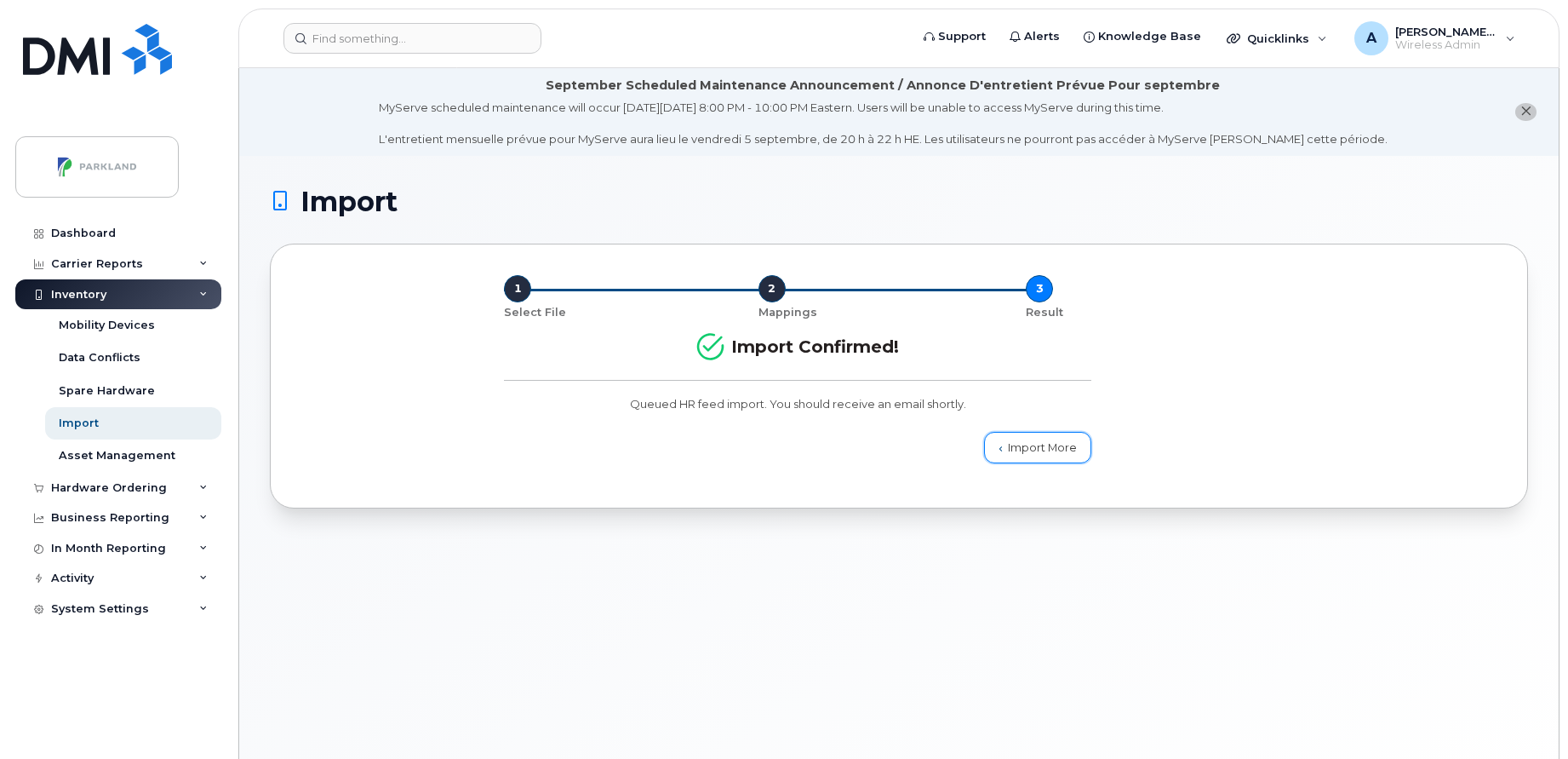
click at [1024, 456] on link "Import More" at bounding box center [1037, 447] width 107 height 30
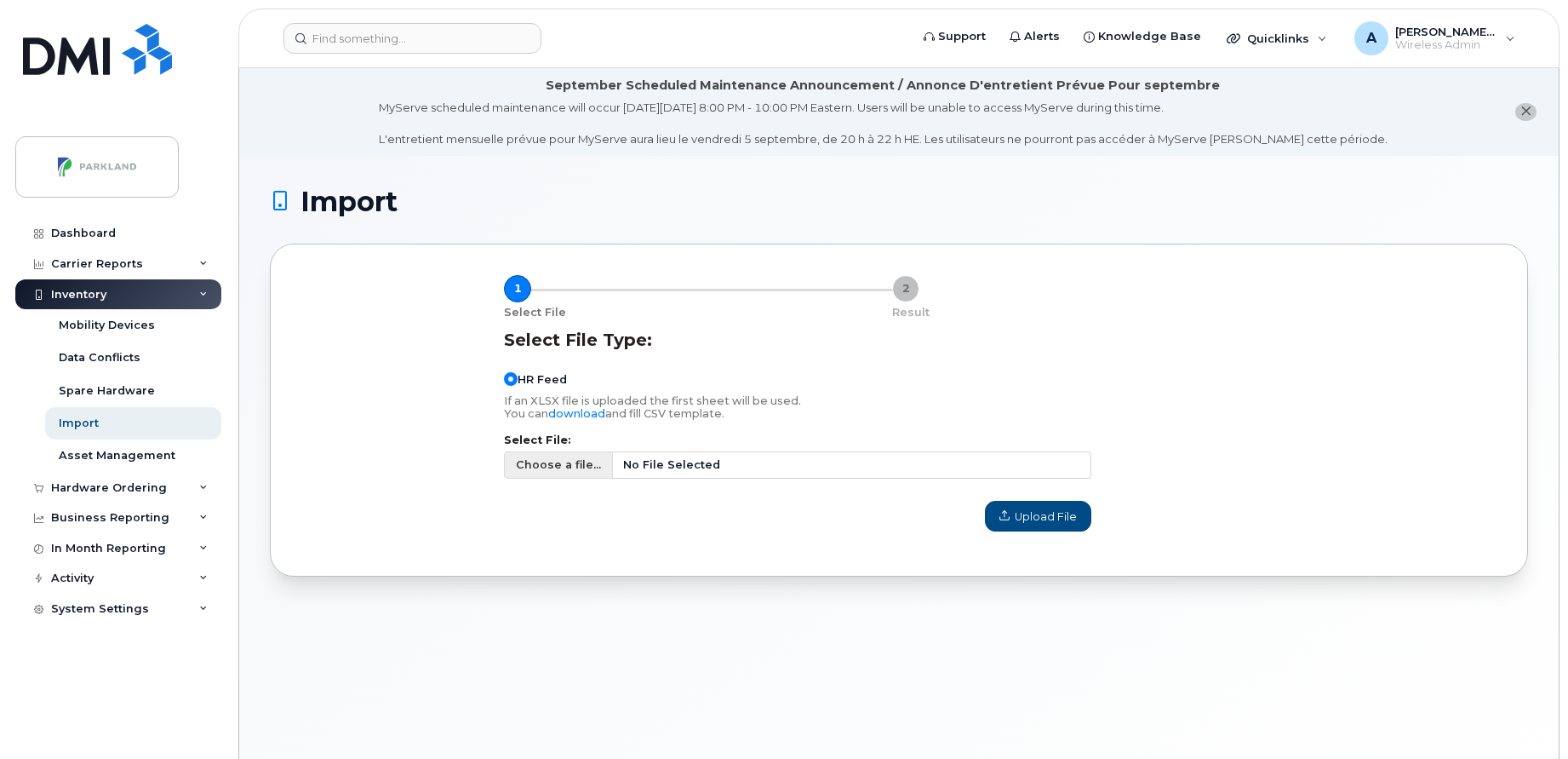
click at [543, 474] on span "Choose a file..." at bounding box center [558, 465] width 109 height 27
click at [543, 474] on input "Choose a file... No File Selected" at bounding box center [797, 465] width 587 height 27
type input "C:\fakepath\Simplex Mobility - Terminated Employees (3).csv"
click at [1025, 522] on span "Upload File" at bounding box center [1038, 516] width 77 height 17
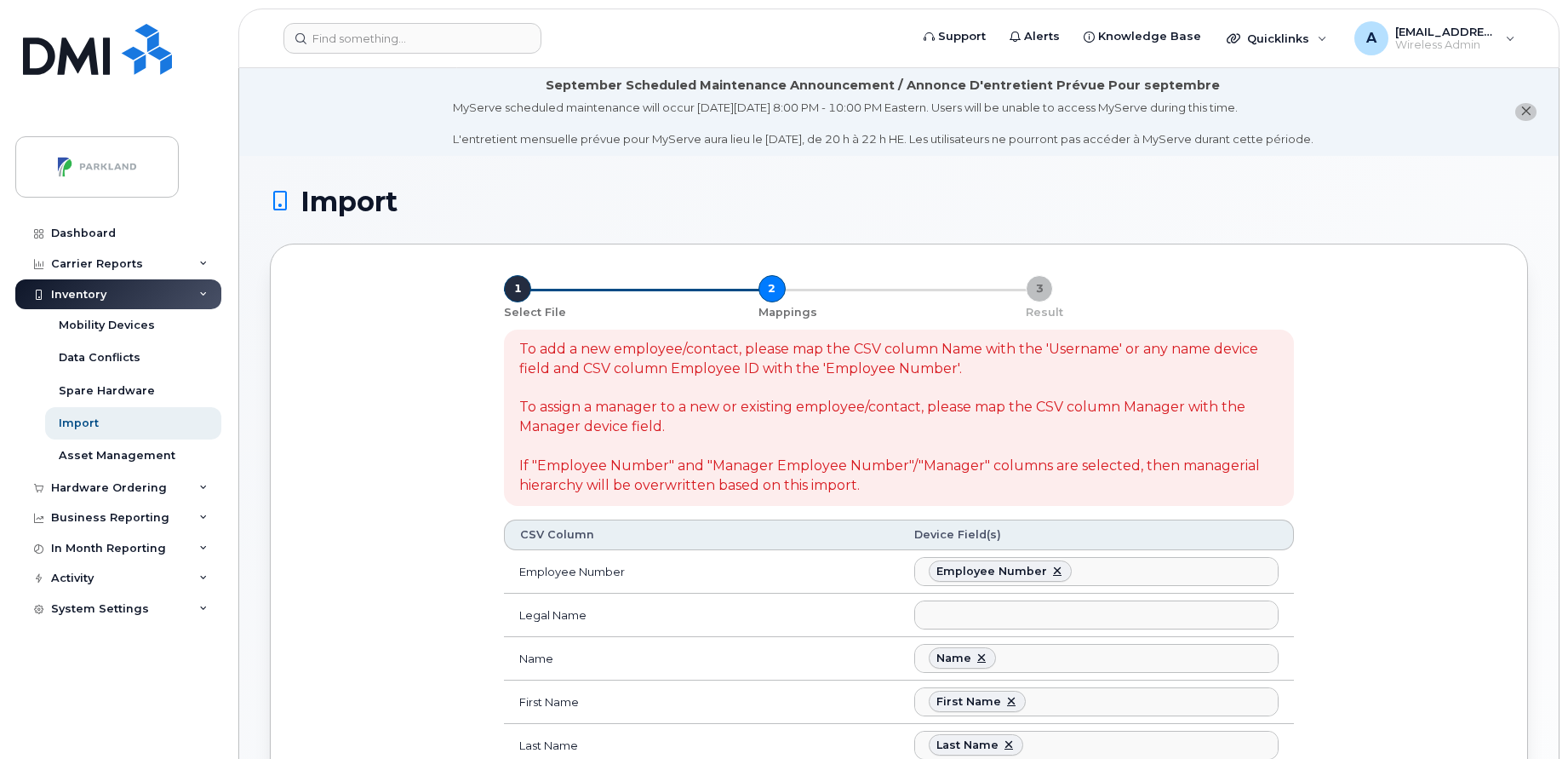
select select
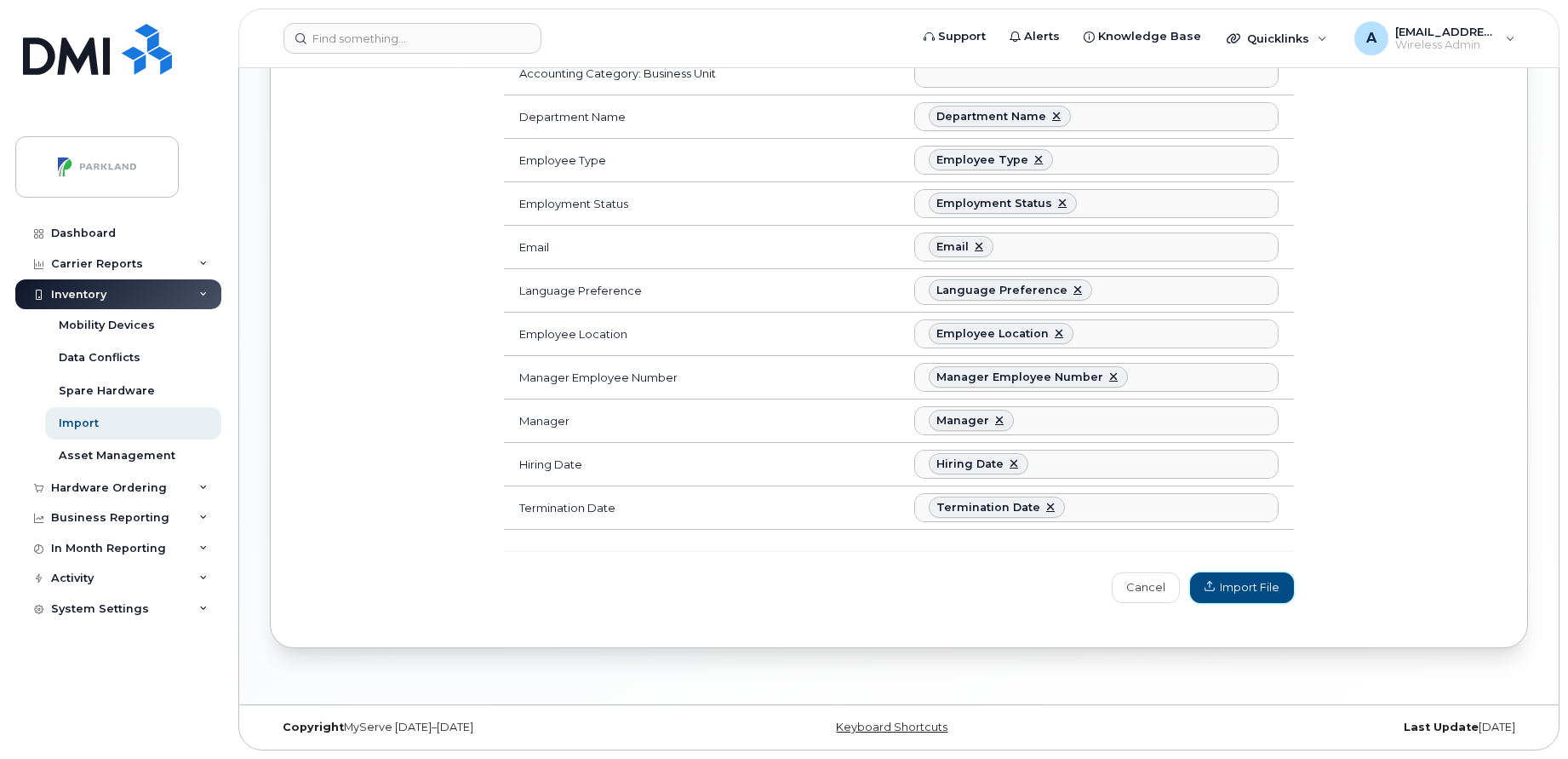
click at [1270, 583] on span "Import File" at bounding box center [1242, 587] width 75 height 17
